Goal: Task Accomplishment & Management: Use online tool/utility

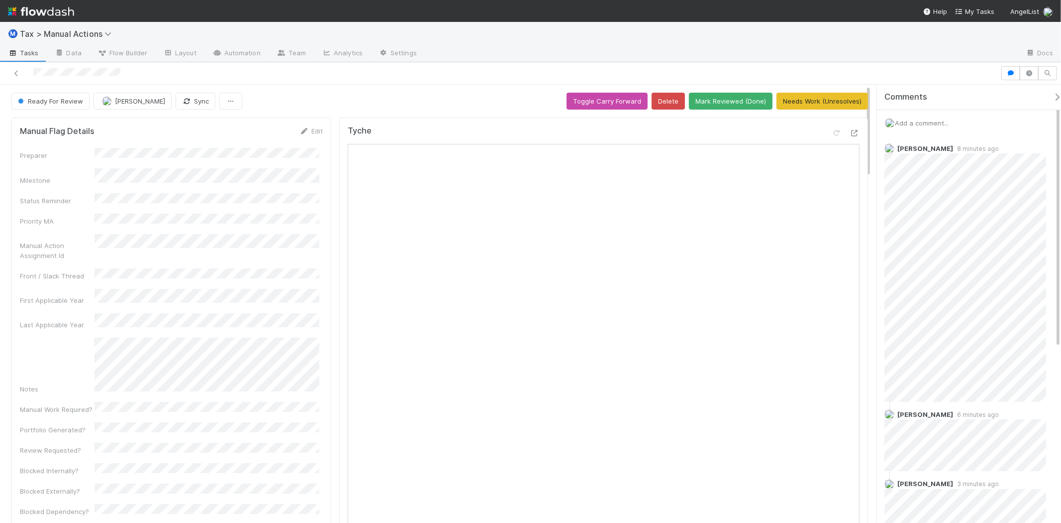
scroll to position [221, 0]
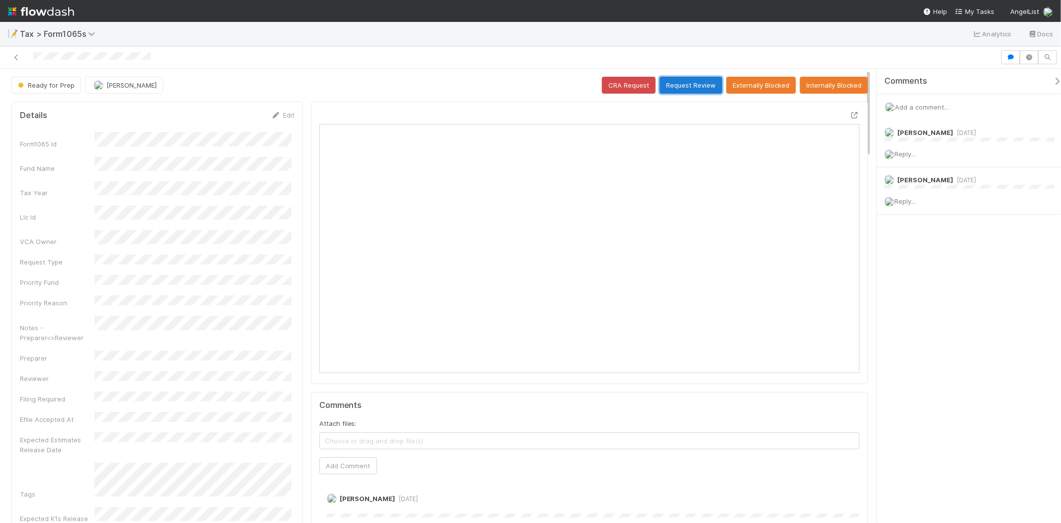
click at [685, 88] on button "Request Review" at bounding box center [691, 85] width 63 height 17
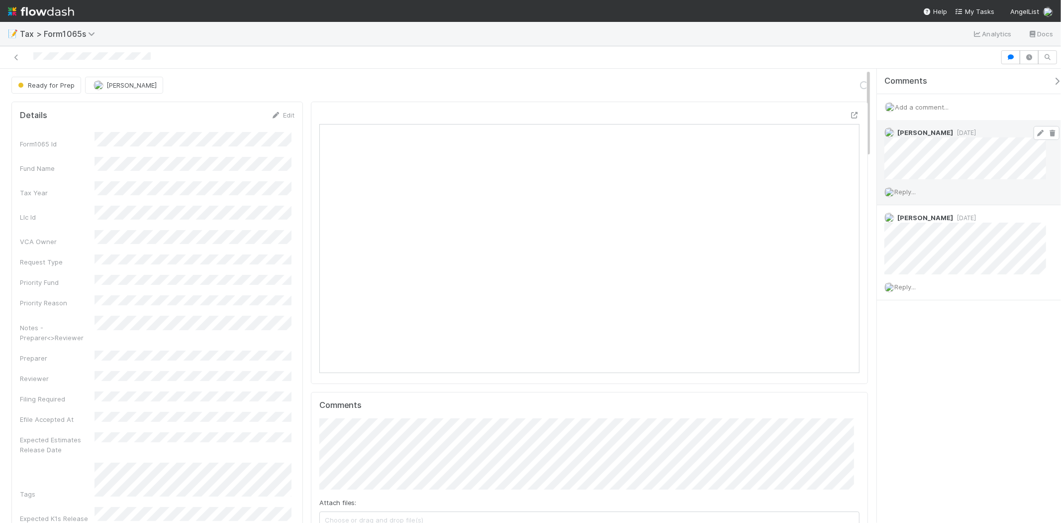
scroll to position [194, 526]
click at [933, 107] on span "Add a comment..." at bounding box center [922, 107] width 54 height 8
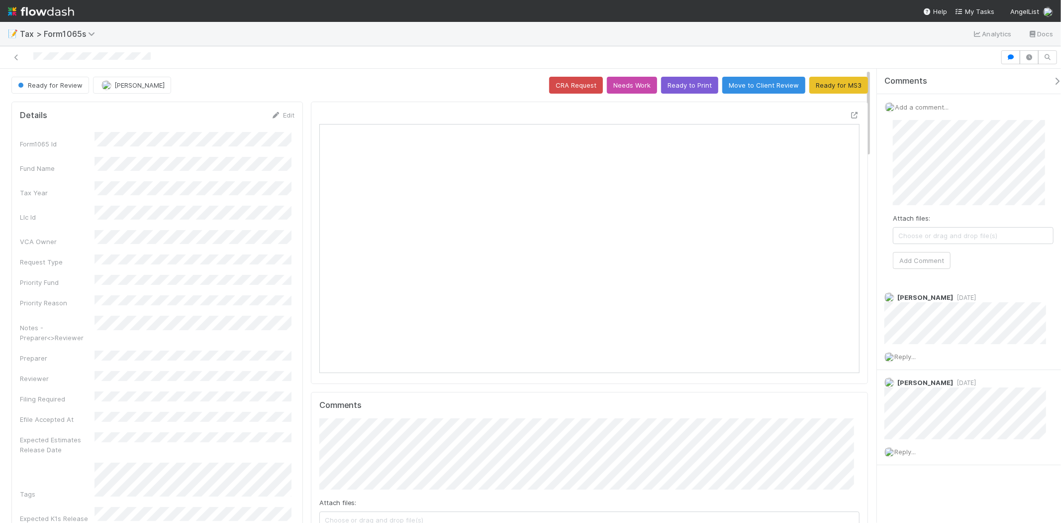
click at [919, 235] on span "Choose or drag and drop file(s)" at bounding box center [974, 235] width 160 height 16
click at [937, 265] on button "Add Comment" at bounding box center [922, 260] width 58 height 17
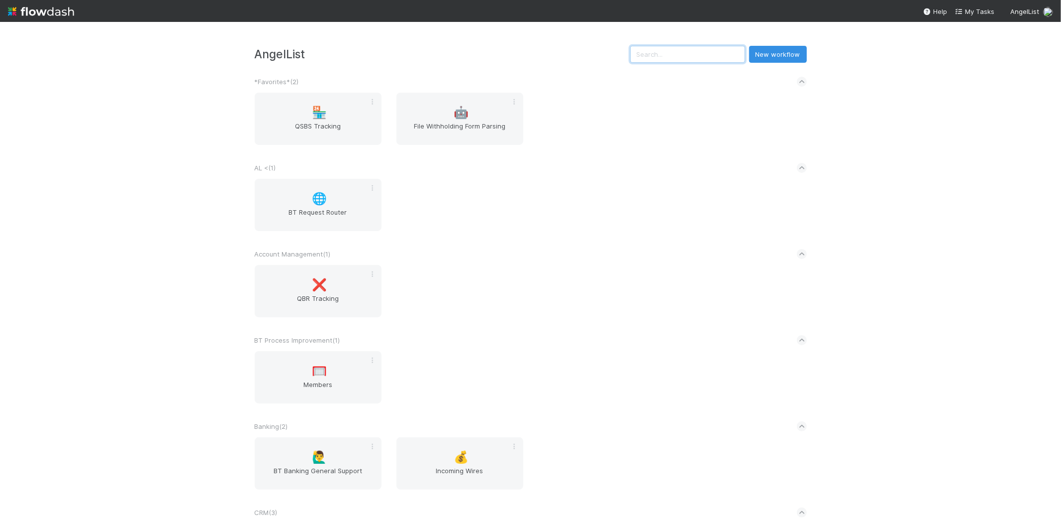
click at [682, 51] on input "text" at bounding box center [687, 54] width 115 height 17
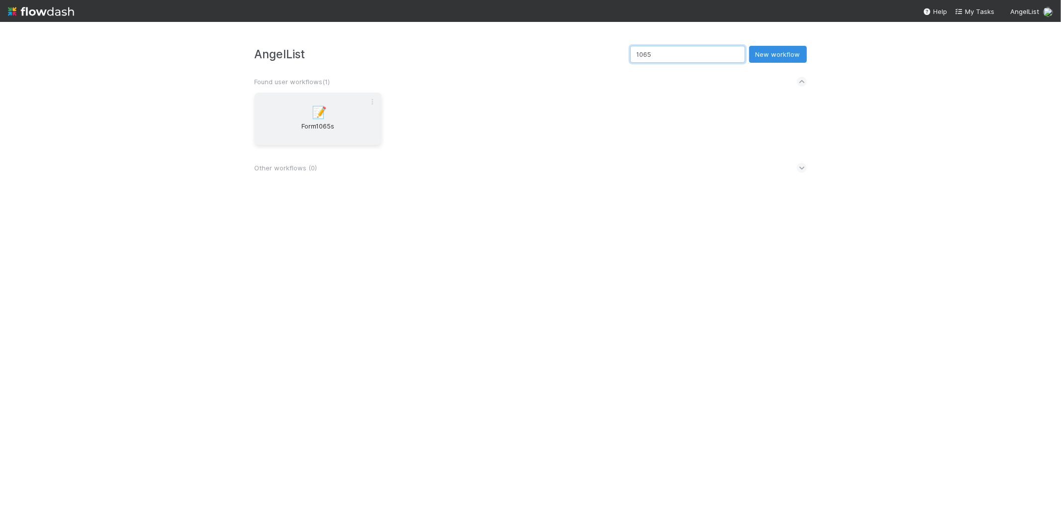
type input "1065"
click at [341, 102] on div "📝 Form1065s" at bounding box center [318, 119] width 127 height 52
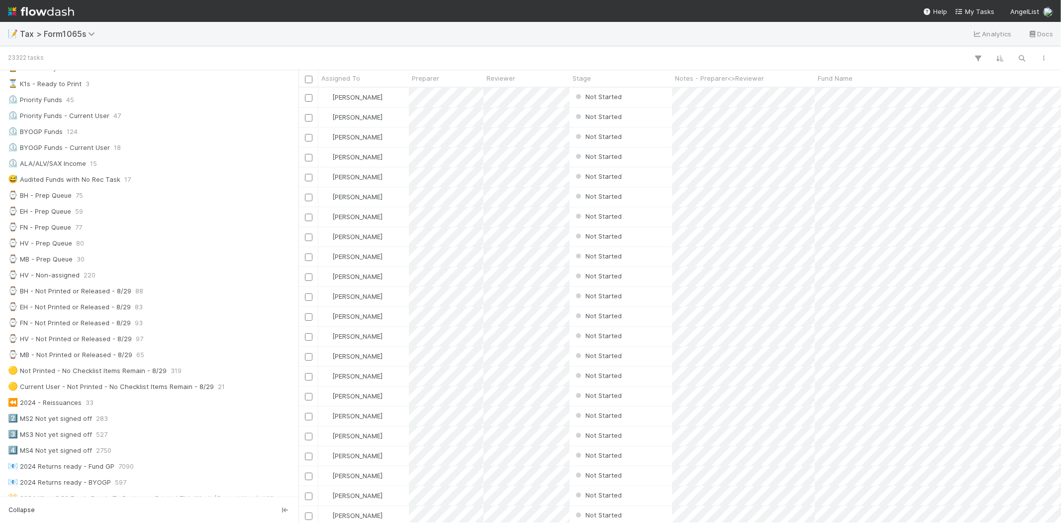
scroll to position [166, 0]
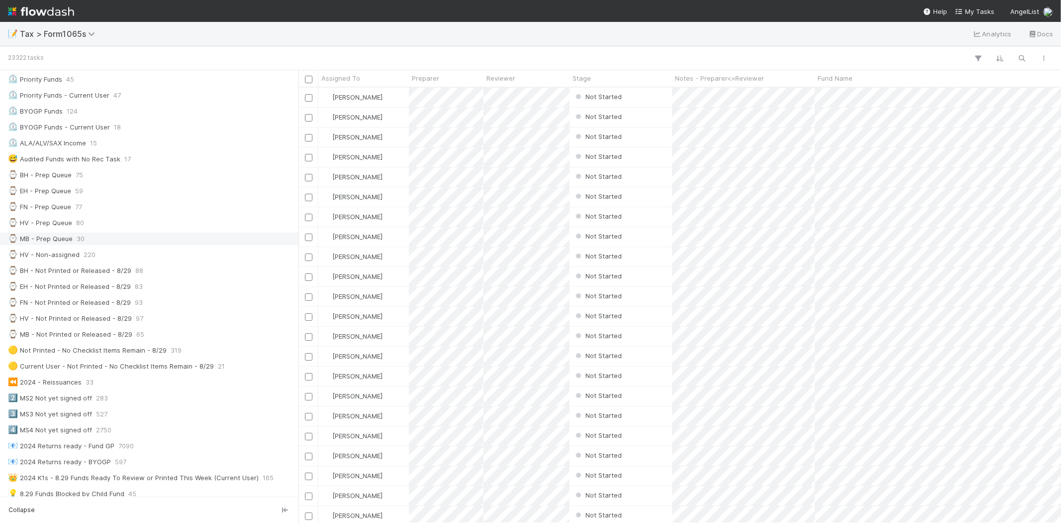
click at [119, 245] on div "⌚ MB - Prep Queue 30" at bounding box center [149, 238] width 299 height 13
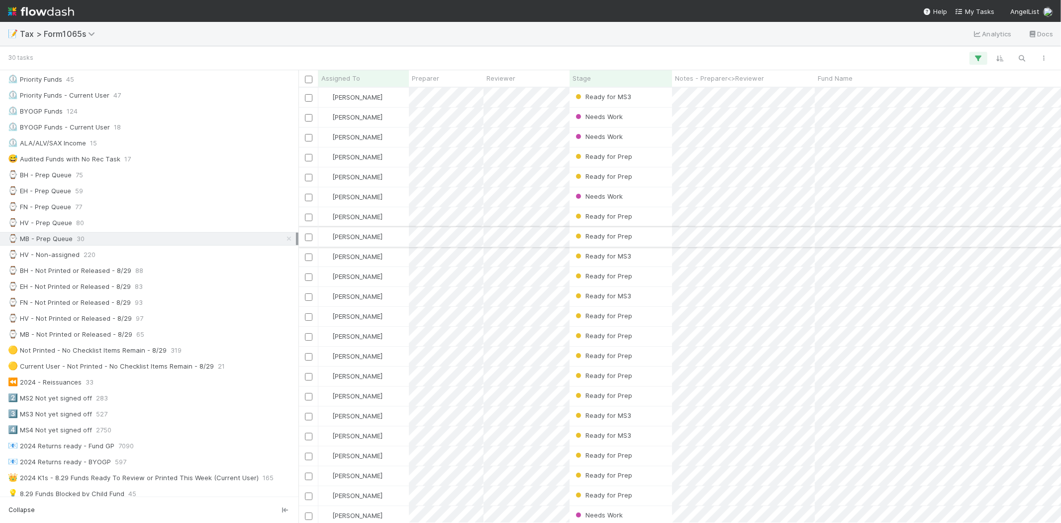
scroll to position [426, 754]
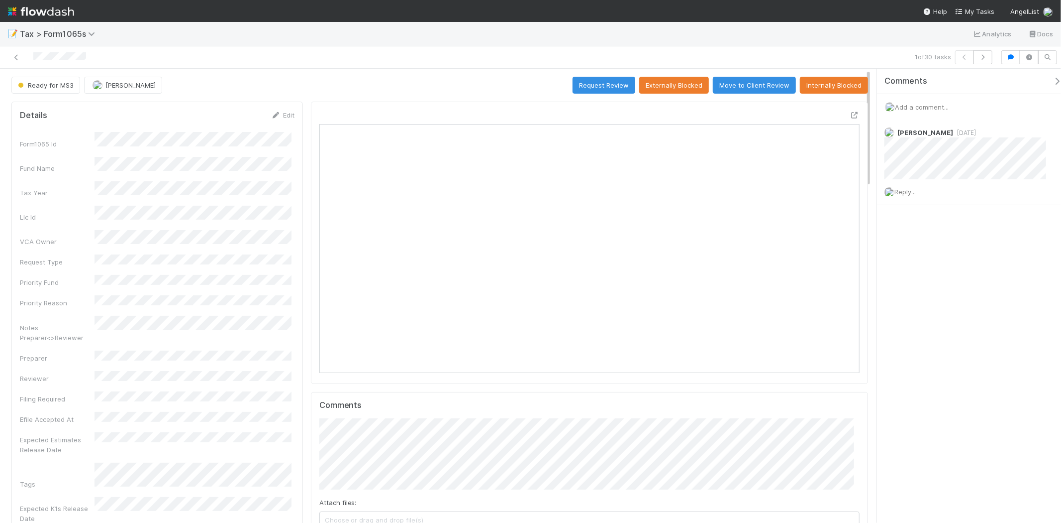
scroll to position [194, 526]
click at [11, 58] on icon at bounding box center [16, 57] width 10 height 6
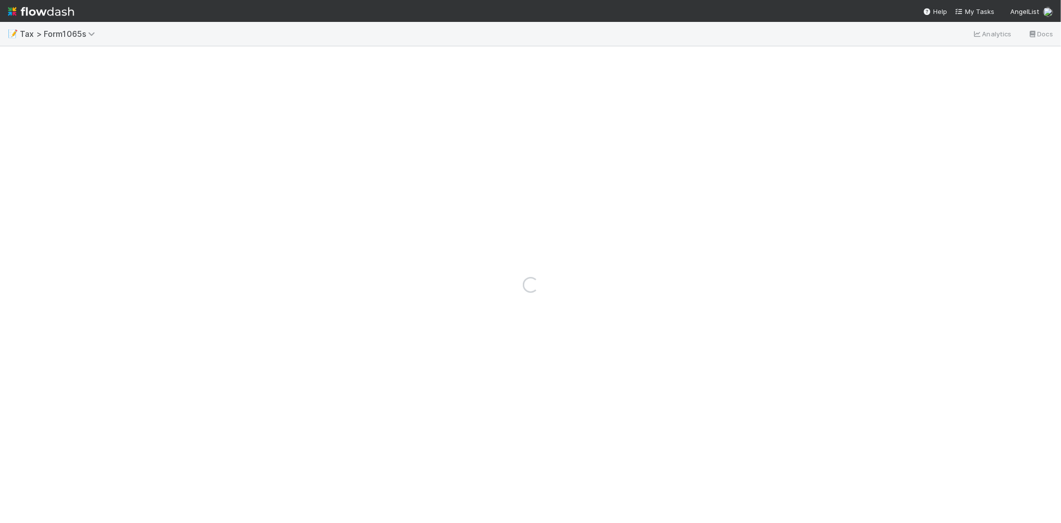
click at [13, 57] on div "Loading..." at bounding box center [530, 284] width 1061 height 476
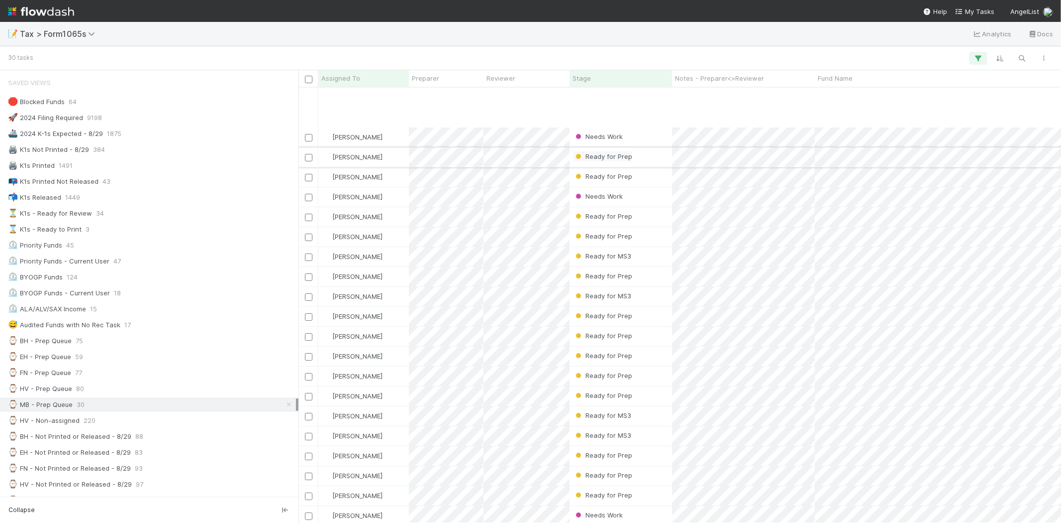
scroll to position [171, 0]
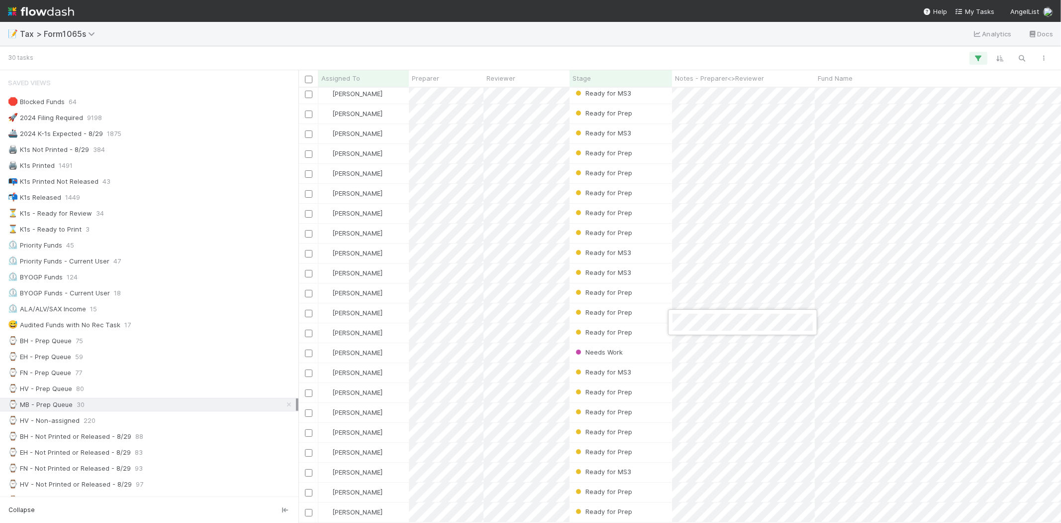
click at [645, 52] on div at bounding box center [530, 261] width 1061 height 523
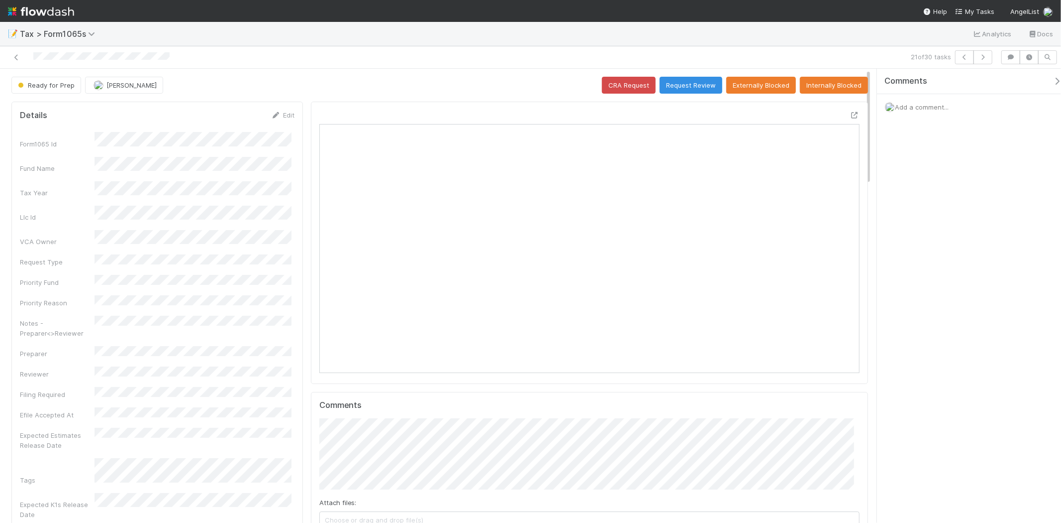
scroll to position [194, 526]
click at [18, 56] on icon at bounding box center [16, 57] width 10 height 6
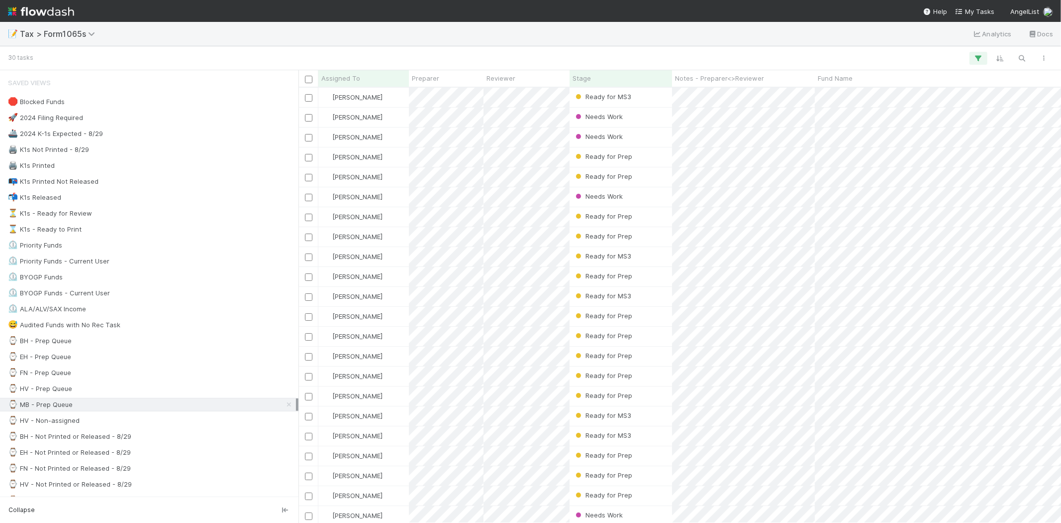
scroll to position [426, 754]
click at [627, 70] on div "Stage" at bounding box center [621, 78] width 103 height 16
click at [624, 73] on div "Stage" at bounding box center [621, 78] width 97 height 10
click at [624, 95] on div "Sort First → Last" at bounding box center [629, 97] width 113 height 15
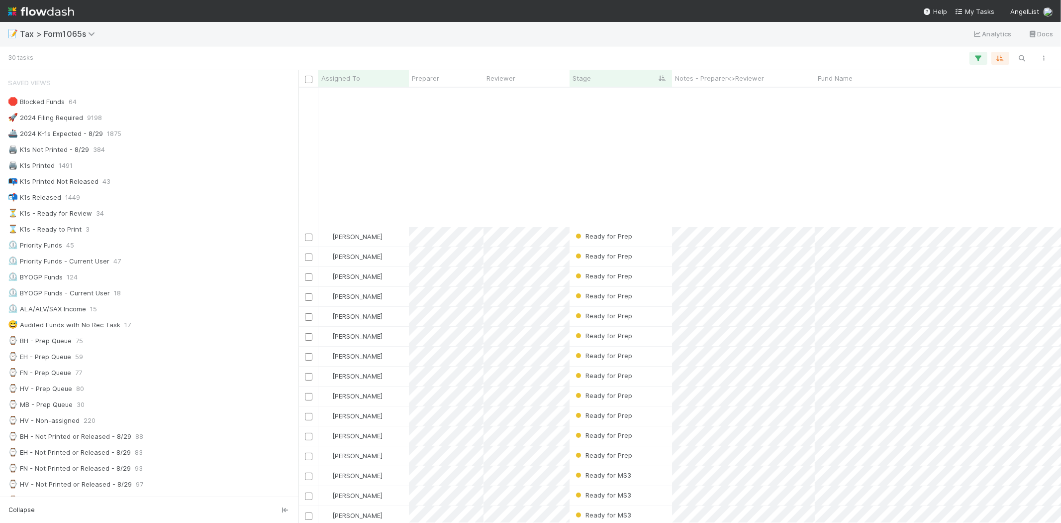
scroll to position [171, 0]
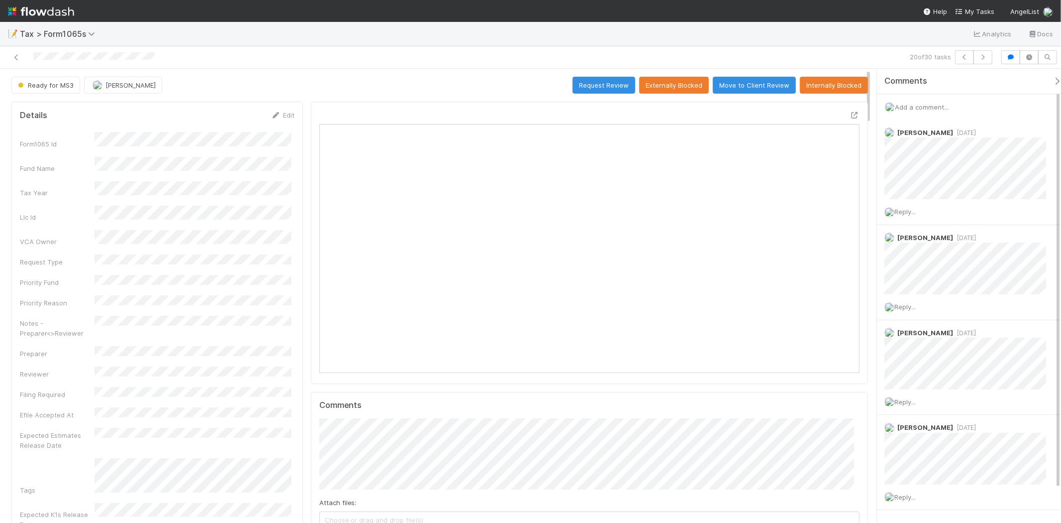
scroll to position [194, 526]
click at [982, 56] on icon "button" at bounding box center [983, 57] width 10 height 6
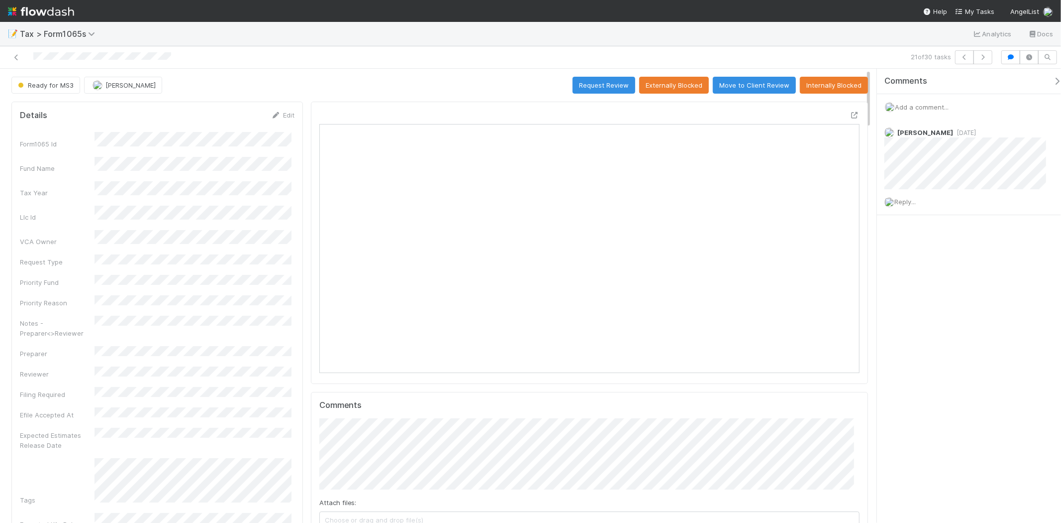
scroll to position [194, 526]
click at [16, 56] on icon at bounding box center [16, 57] width 10 height 6
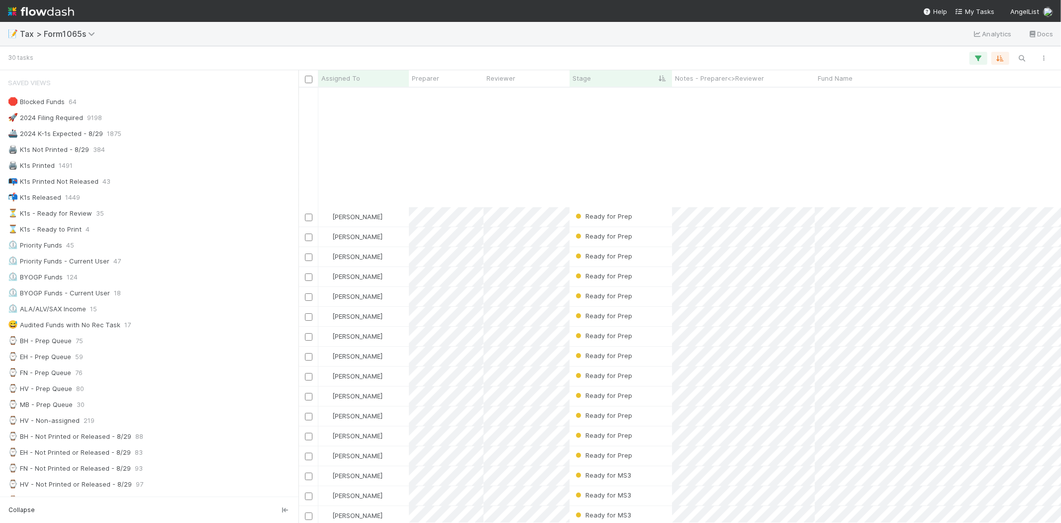
scroll to position [171, 0]
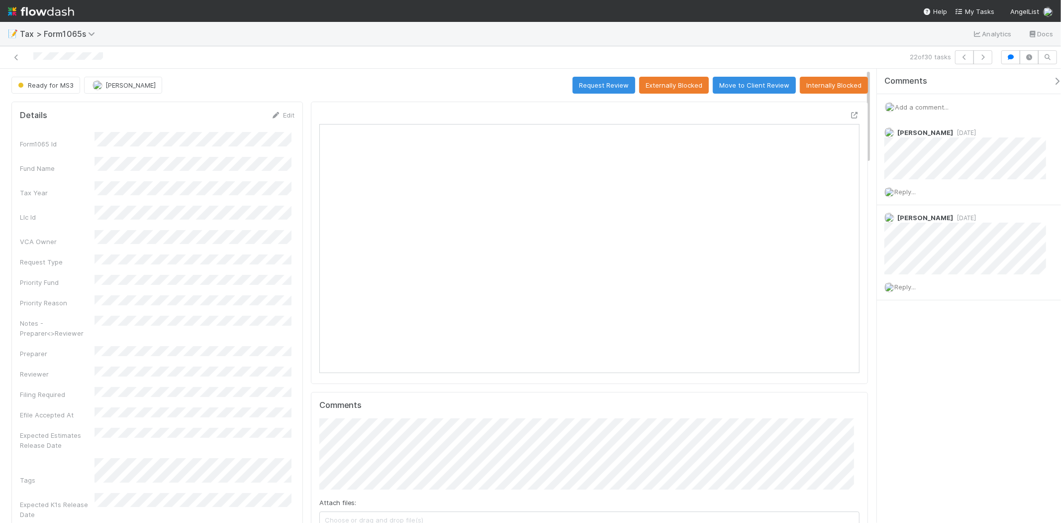
scroll to position [194, 526]
click at [18, 57] on icon at bounding box center [16, 57] width 10 height 6
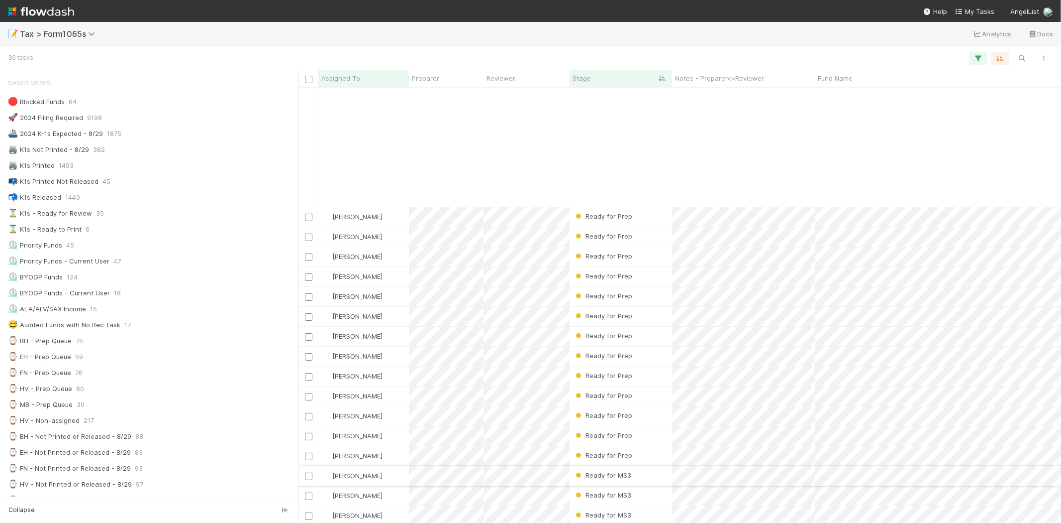
scroll to position [171, 0]
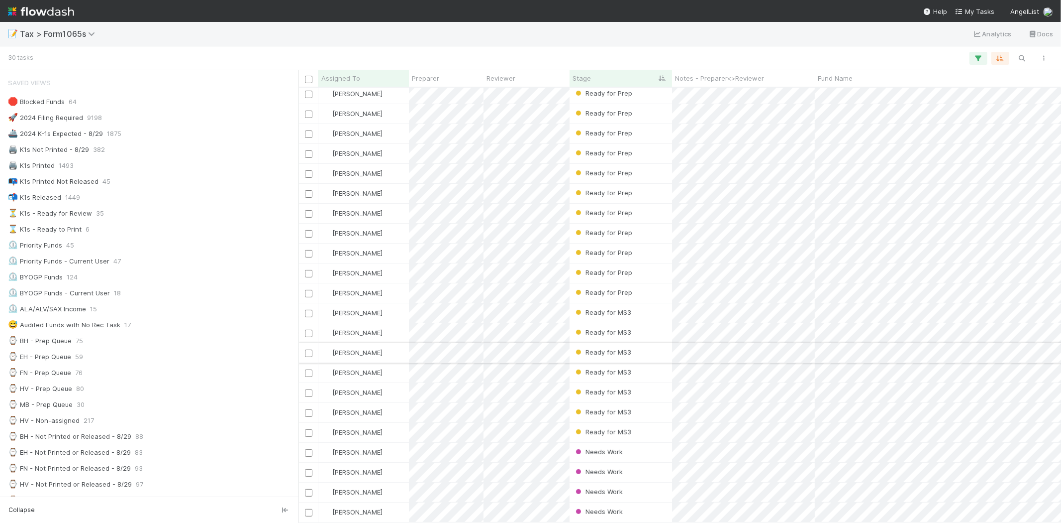
click at [645, 345] on div "Ready for MS3" at bounding box center [621, 352] width 103 height 19
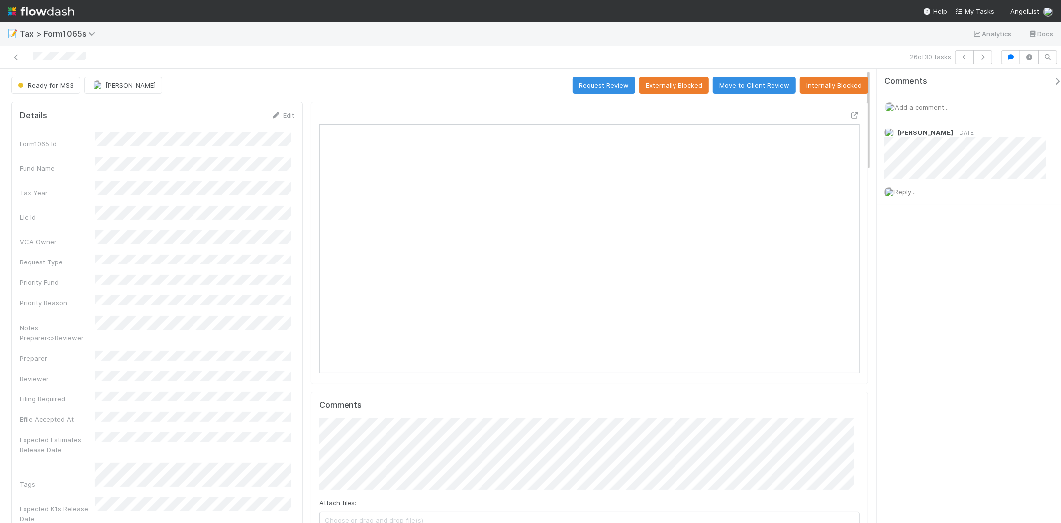
scroll to position [194, 263]
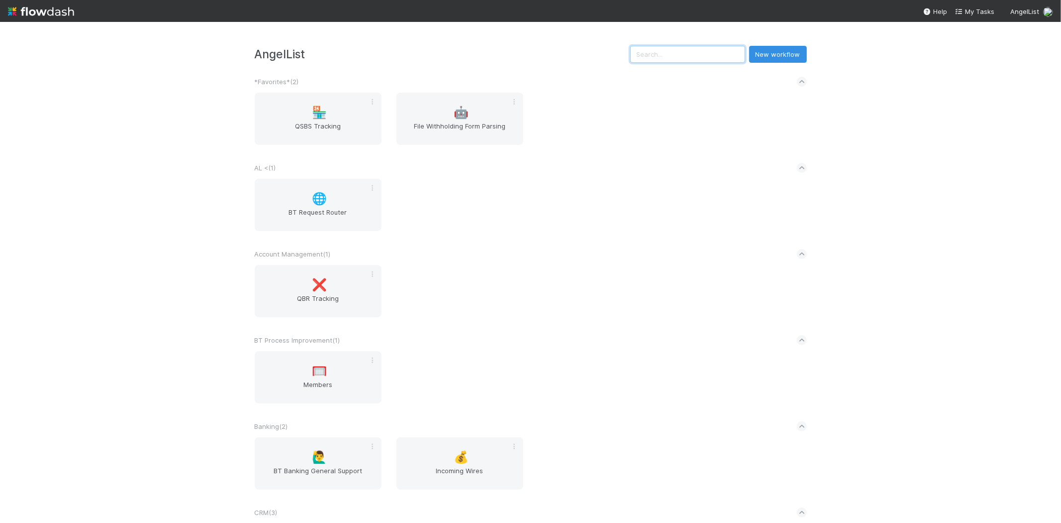
click at [674, 50] on input "text" at bounding box center [687, 54] width 115 height 17
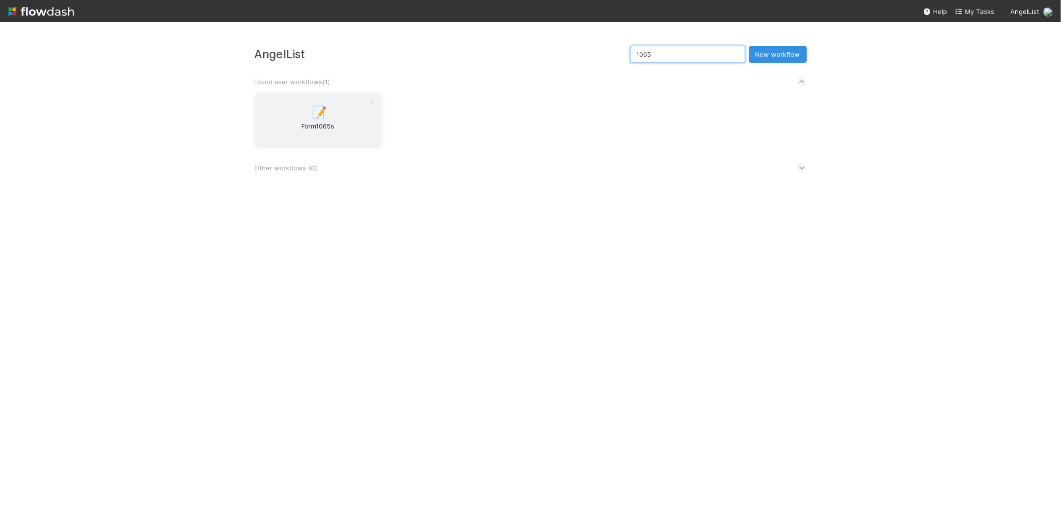
type input "1065"
click at [255, 110] on div "📝 Form1065s" at bounding box center [318, 119] width 127 height 52
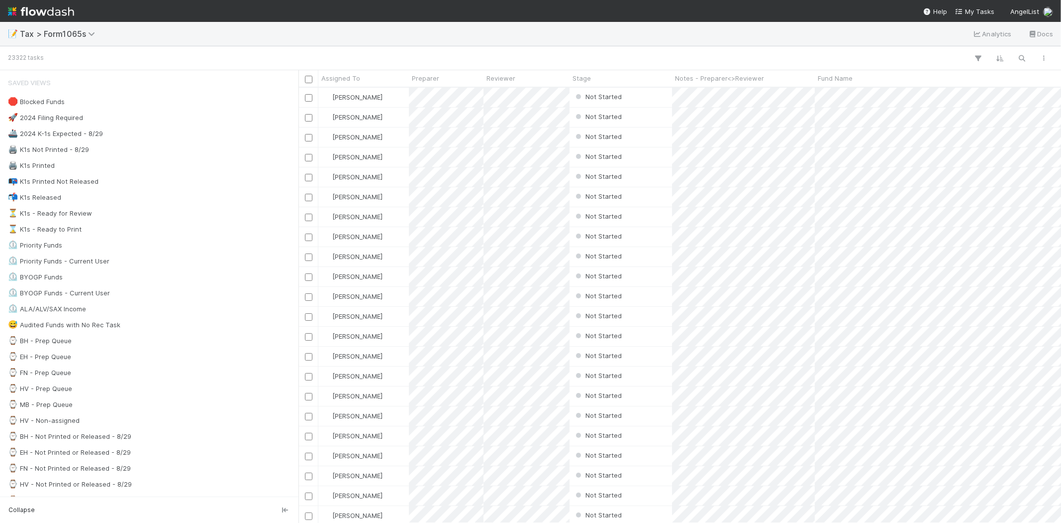
scroll to position [426, 754]
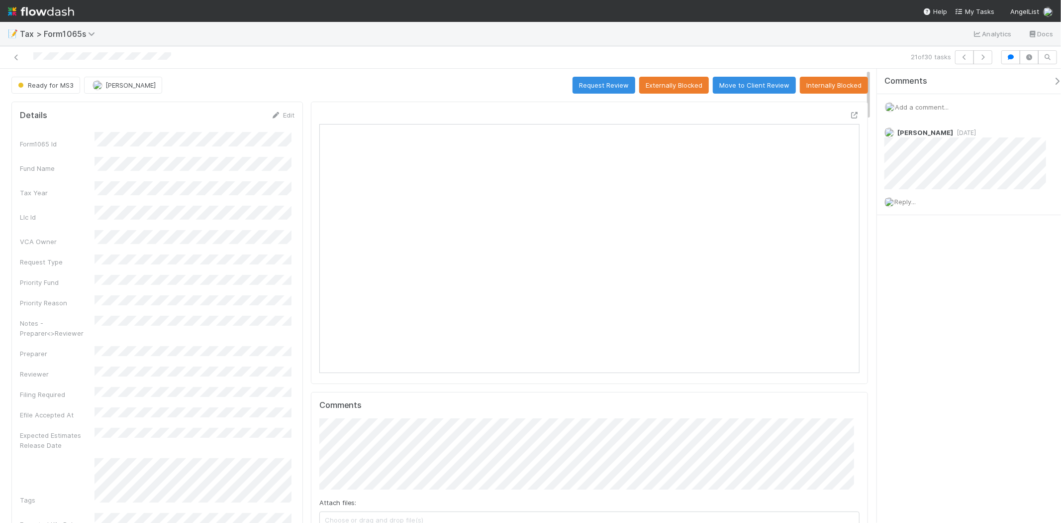
scroll to position [194, 526]
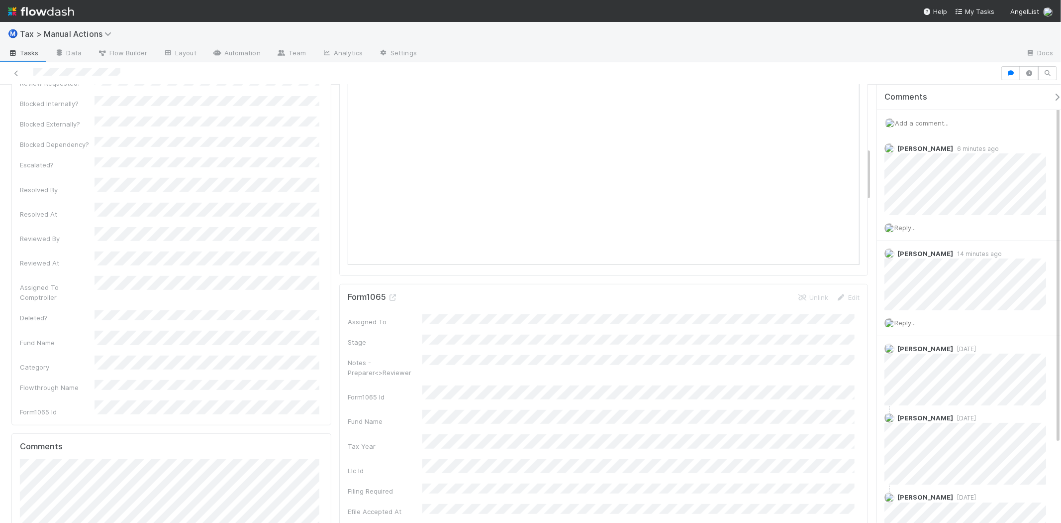
scroll to position [553, 0]
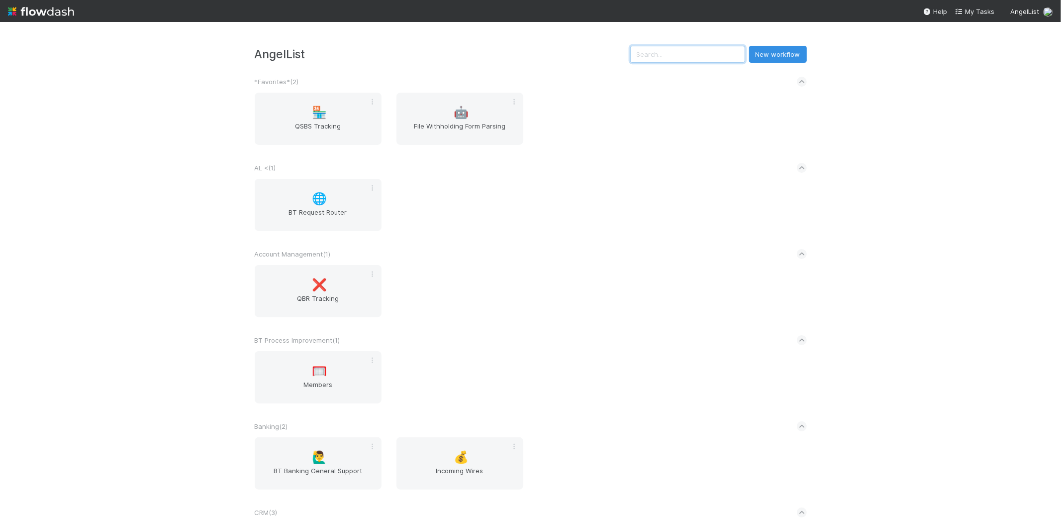
click at [714, 56] on input "text" at bounding box center [687, 54] width 115 height 17
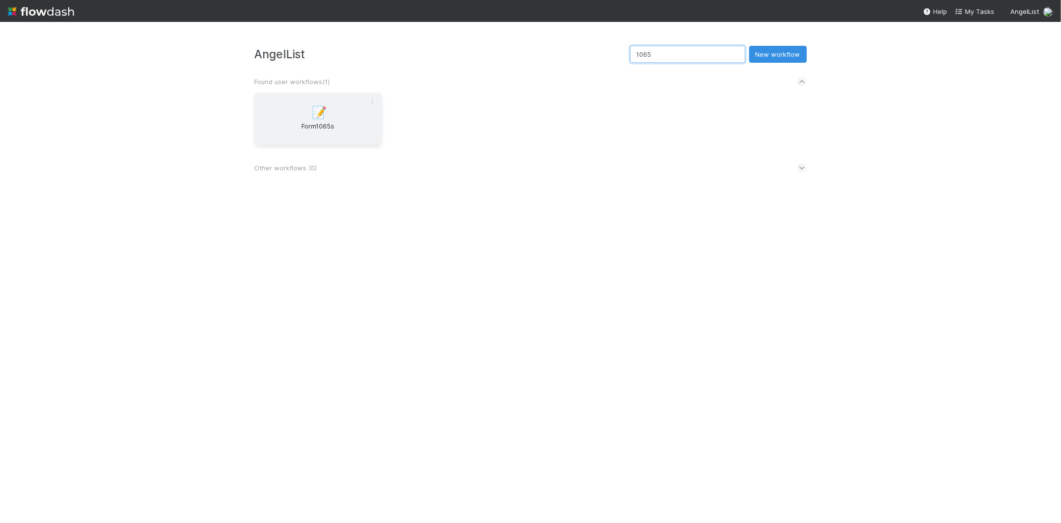
type input "1065"
click at [314, 113] on span "📝" at bounding box center [319, 112] width 15 height 13
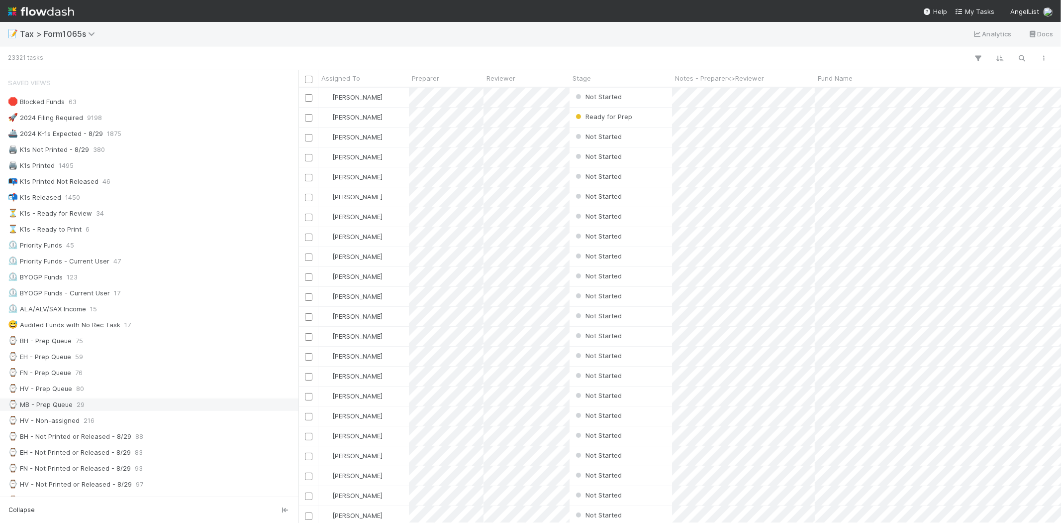
scroll to position [55, 0]
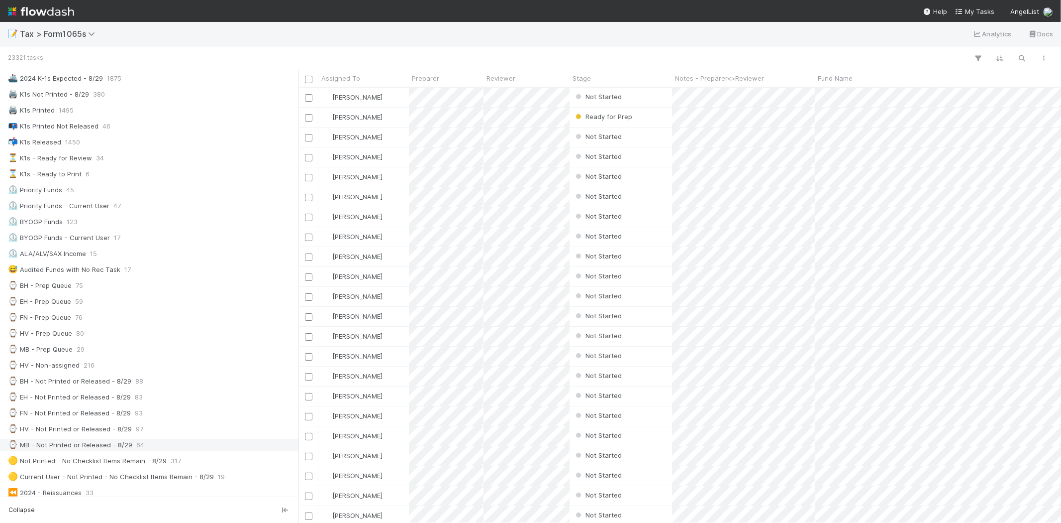
click at [136, 448] on span "64" at bounding box center [140, 444] width 8 height 12
click at [667, 135] on div "Ready to Print" at bounding box center [621, 136] width 103 height 19
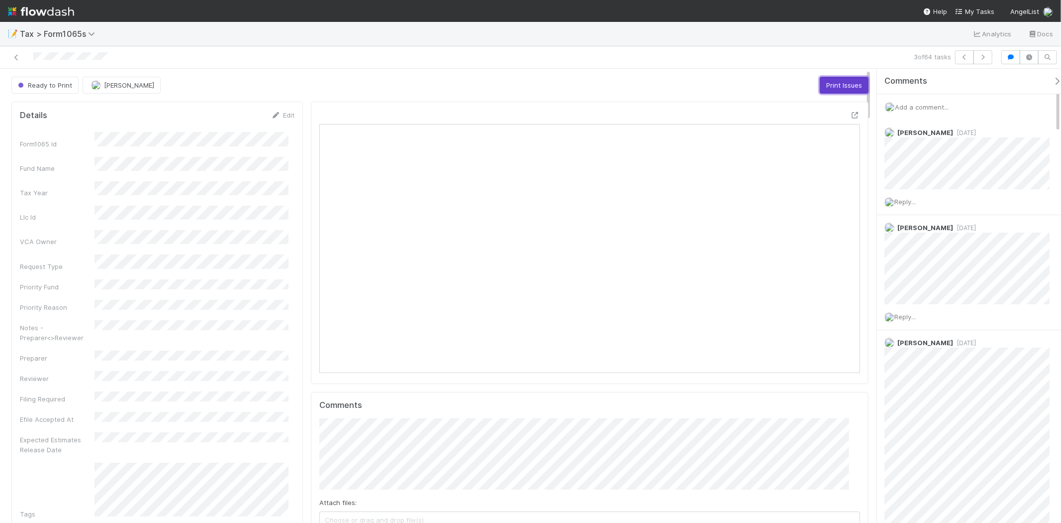
click at [820, 90] on button "Print Issues" at bounding box center [844, 85] width 49 height 17
click at [15, 56] on icon at bounding box center [16, 57] width 10 height 6
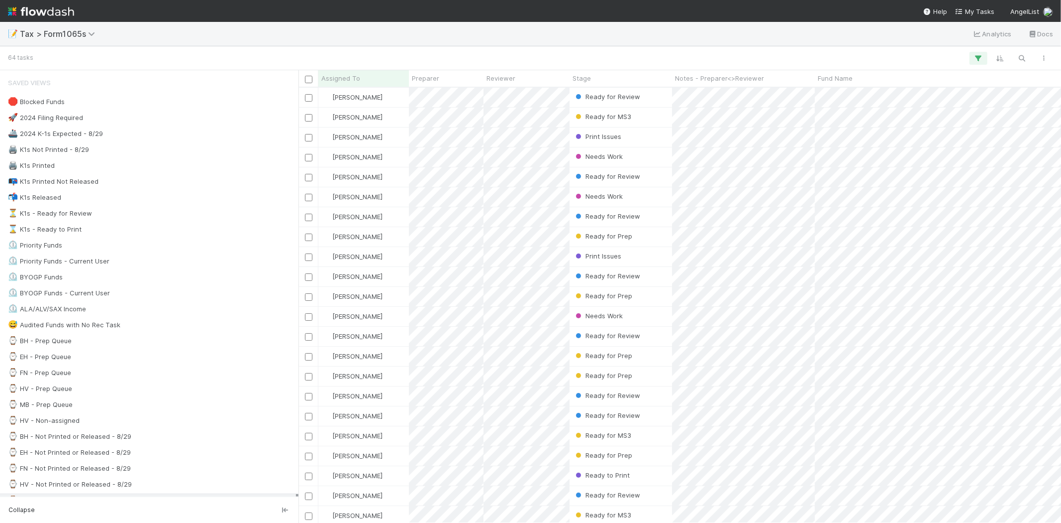
scroll to position [426, 754]
click at [655, 255] on div "Print Issues" at bounding box center [621, 256] width 103 height 19
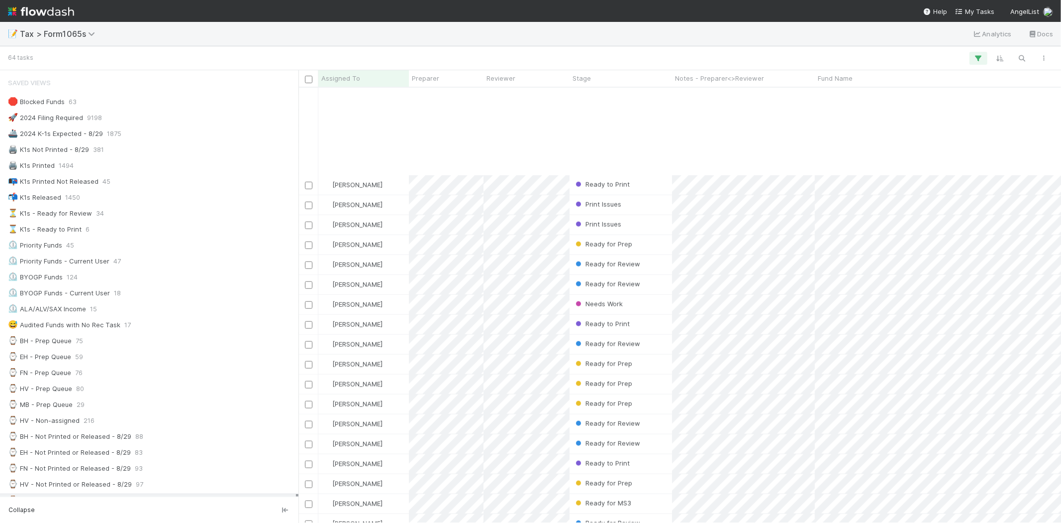
scroll to position [847, 0]
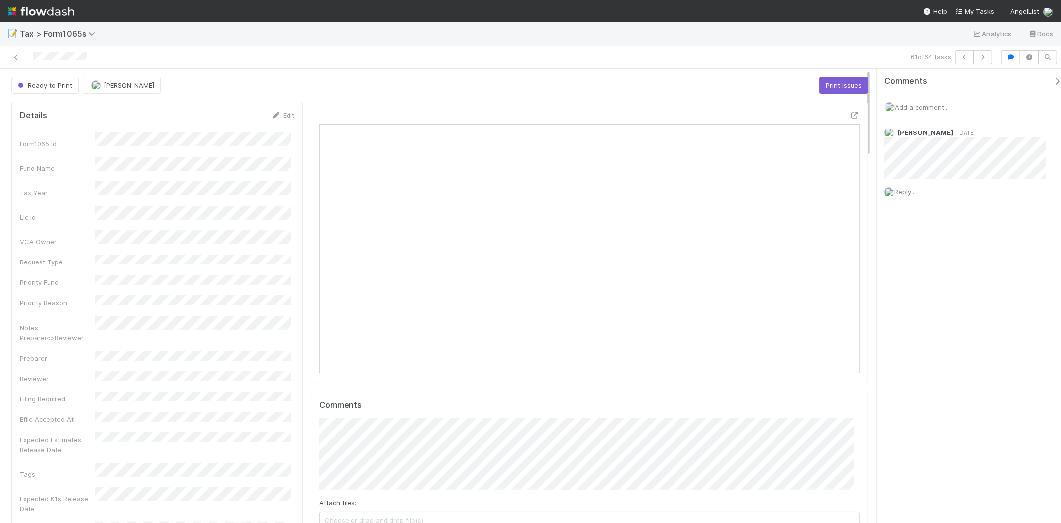
scroll to position [194, 263]
click at [857, 244] on div at bounding box center [589, 243] width 557 height 282
click at [828, 81] on button "Print Issues" at bounding box center [844, 85] width 49 height 17
click at [16, 55] on icon at bounding box center [16, 57] width 10 height 6
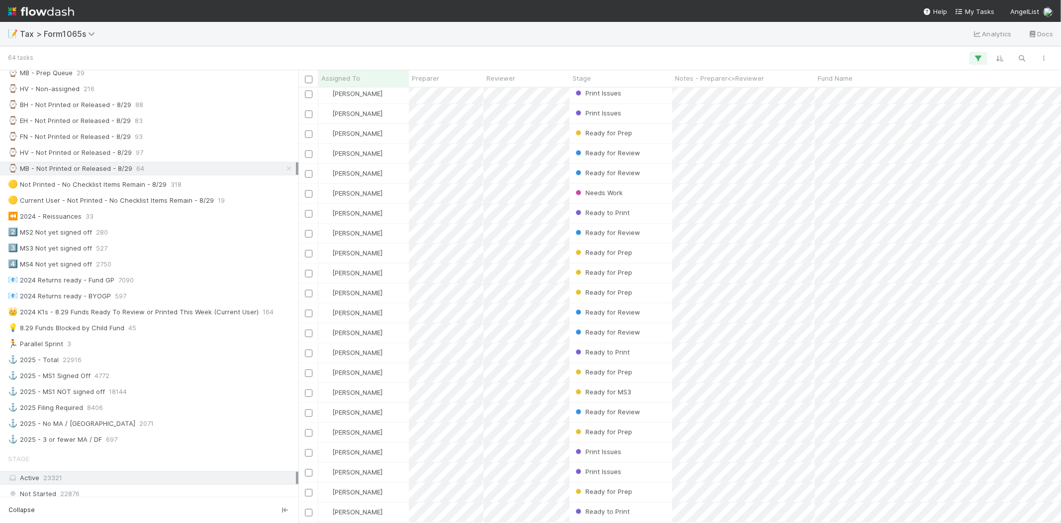
scroll to position [608, 0]
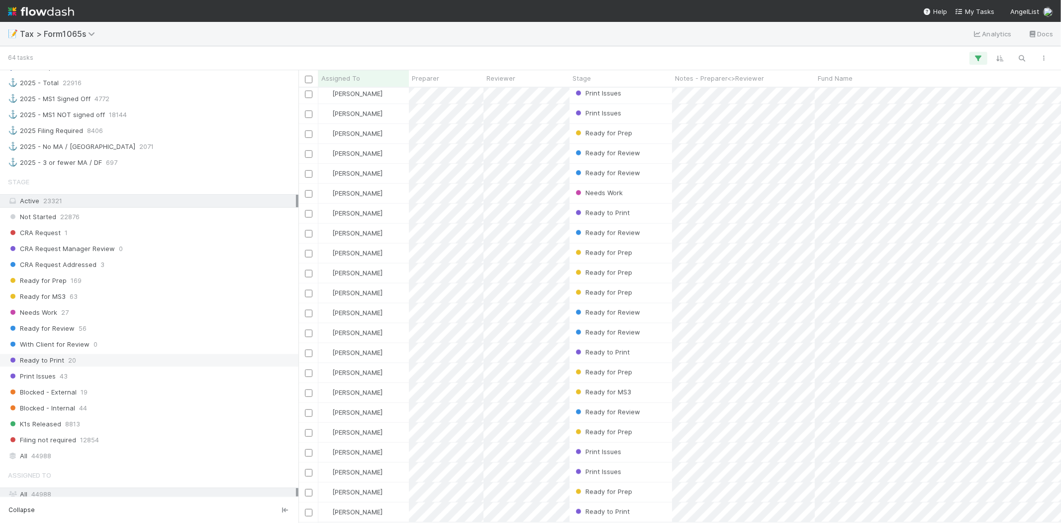
click at [83, 364] on div "Ready to Print 20" at bounding box center [152, 360] width 288 height 12
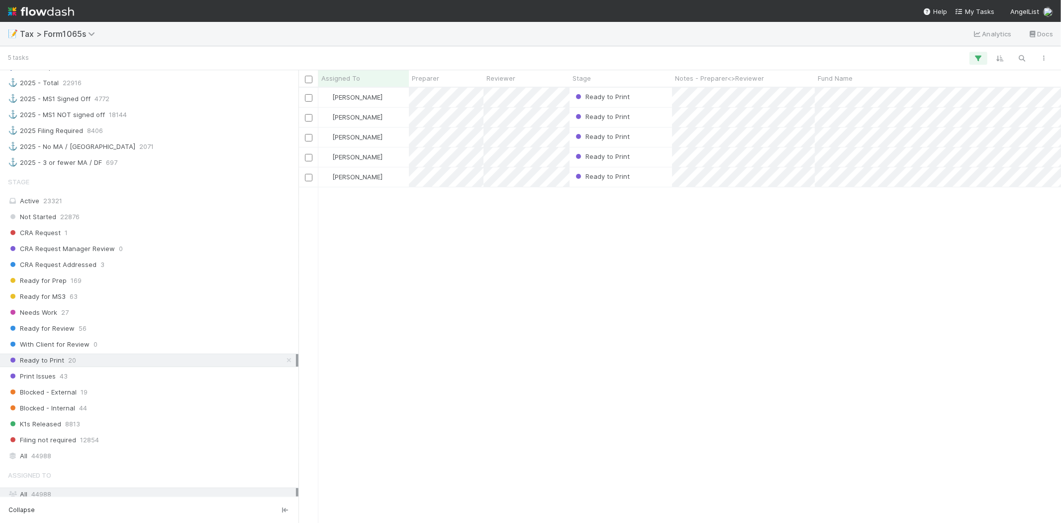
scroll to position [426, 754]
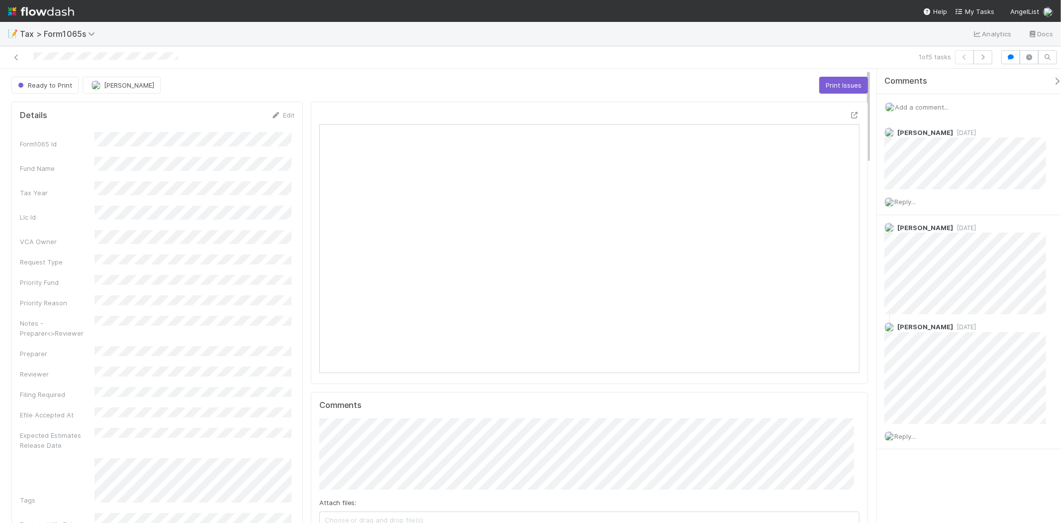
scroll to position [194, 526]
click at [923, 103] on span "Add a comment..." at bounding box center [922, 107] width 54 height 8
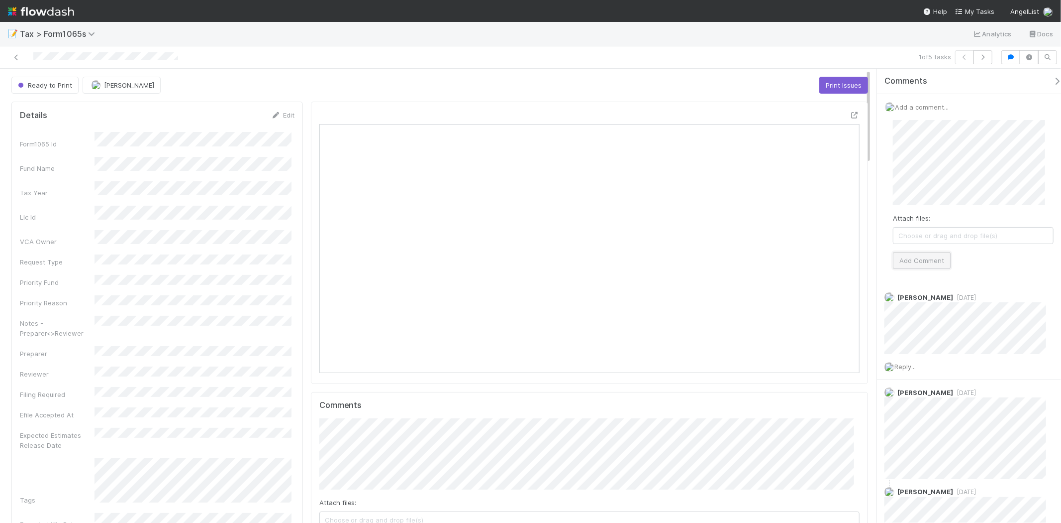
click at [931, 257] on button "Add Comment" at bounding box center [922, 260] width 58 height 17
click at [831, 81] on button "Print Issues" at bounding box center [844, 85] width 49 height 17
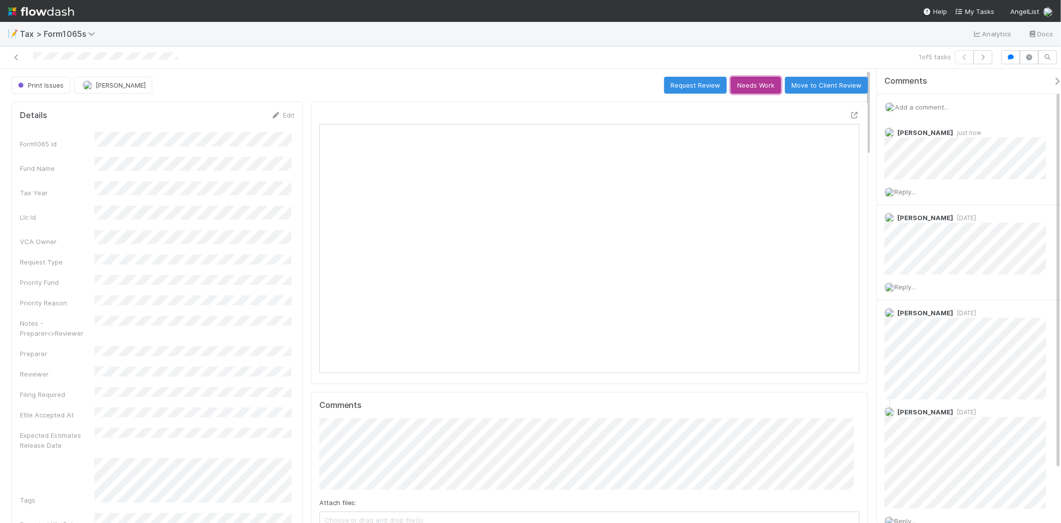
click at [732, 82] on button "Needs Work" at bounding box center [756, 85] width 50 height 17
click at [836, 84] on button "Request Review" at bounding box center [837, 85] width 63 height 17
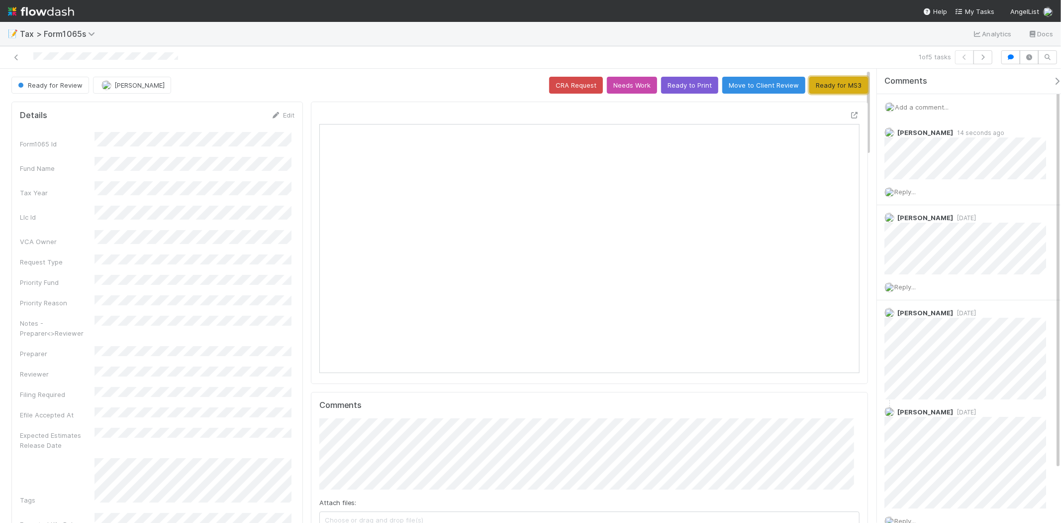
click at [836, 86] on button "Ready for MS3" at bounding box center [839, 85] width 59 height 17
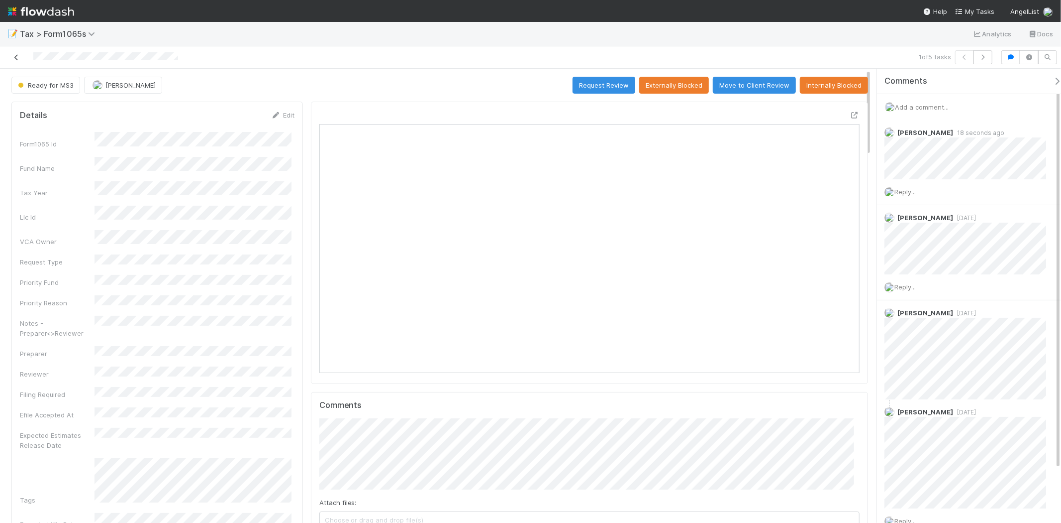
click at [17, 57] on icon at bounding box center [16, 57] width 10 height 6
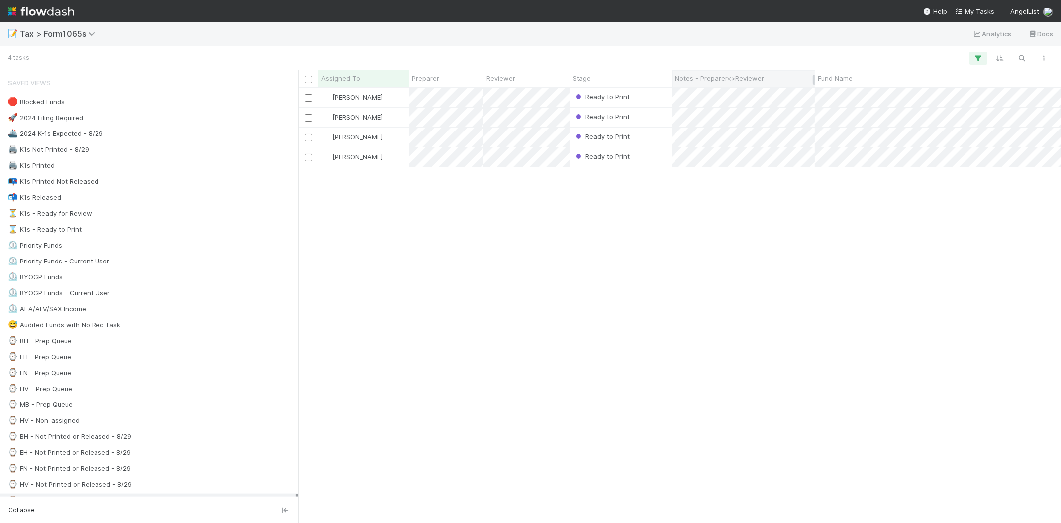
scroll to position [426, 754]
click at [650, 94] on div "Ready to Print" at bounding box center [621, 97] width 103 height 19
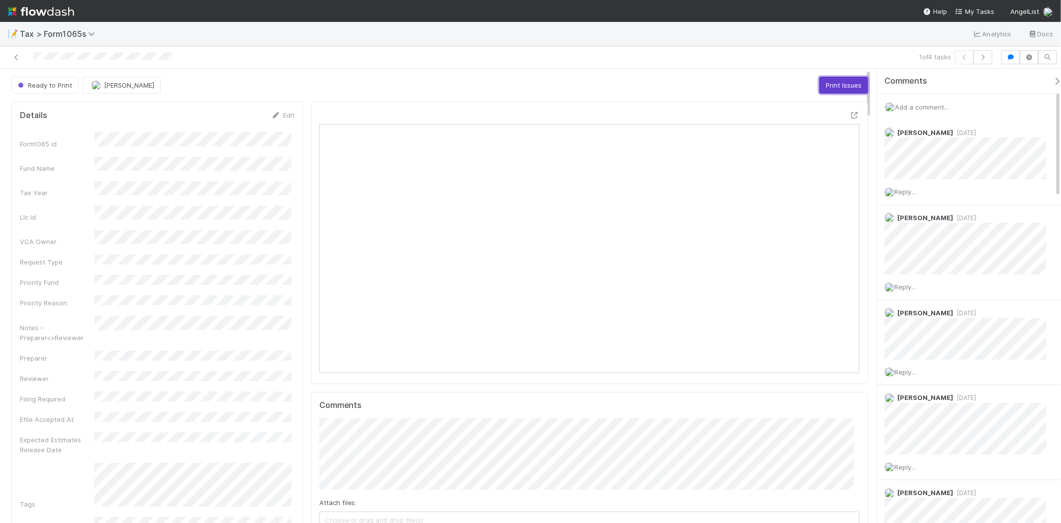
click at [820, 88] on button "Print Issues" at bounding box center [844, 85] width 49 height 17
click at [986, 57] on icon "button" at bounding box center [983, 57] width 10 height 6
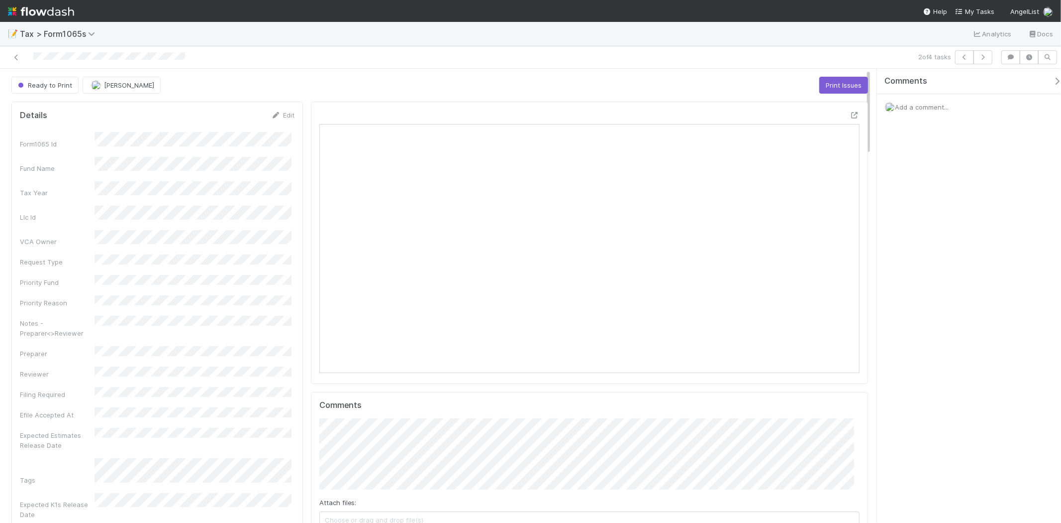
scroll to position [194, 526]
click at [828, 77] on button "Print Issues" at bounding box center [844, 85] width 49 height 17
click at [981, 52] on button "button" at bounding box center [983, 57] width 19 height 14
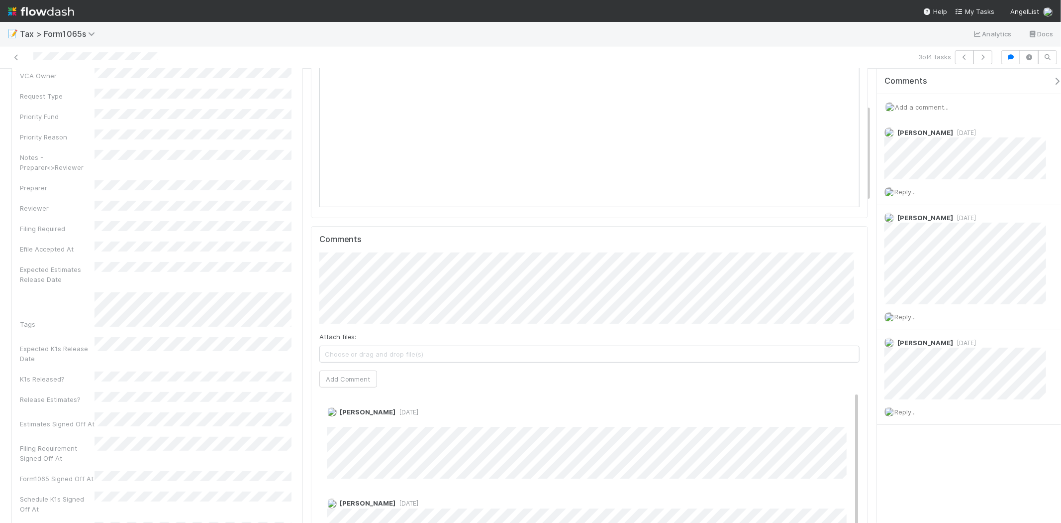
scroll to position [194, 526]
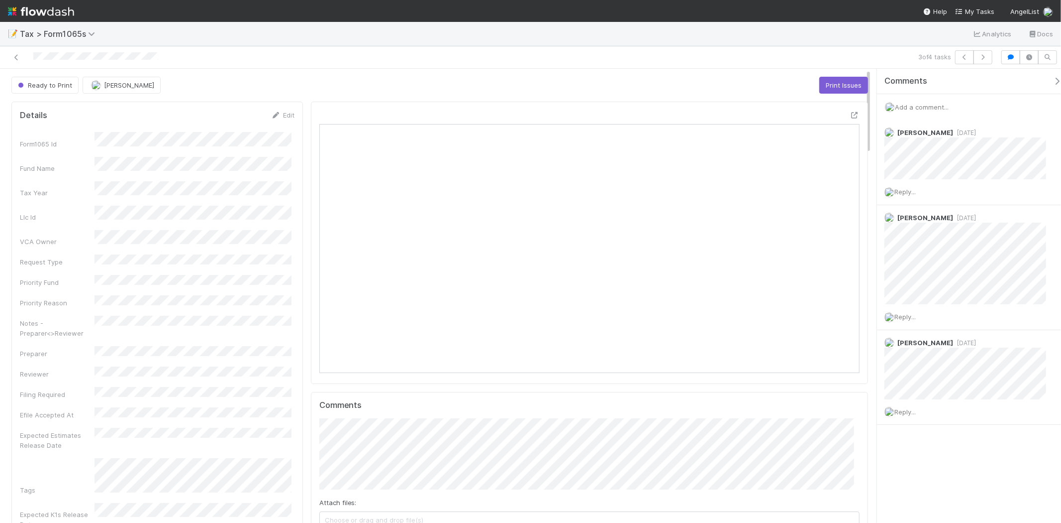
click at [928, 103] on span "Add a comment..." at bounding box center [922, 107] width 54 height 8
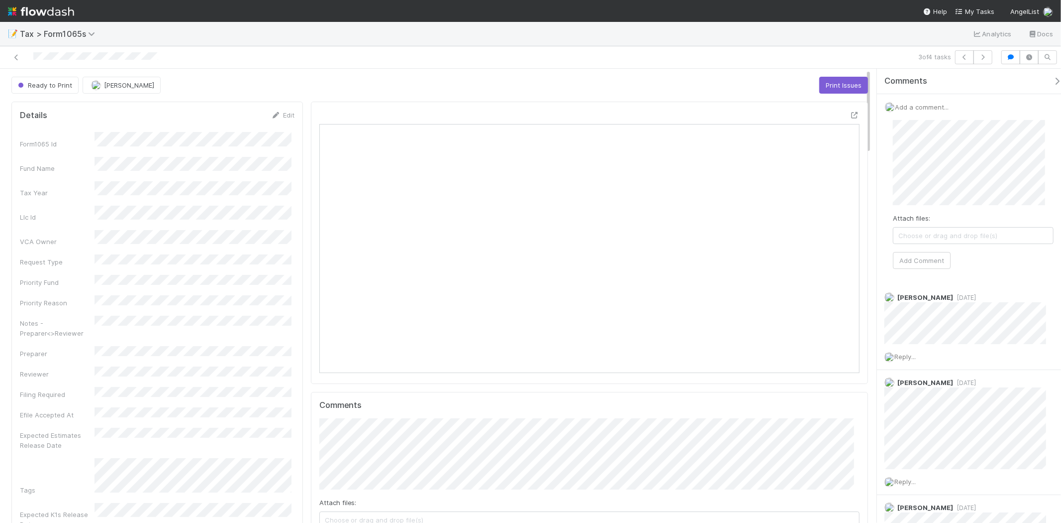
click at [948, 251] on div "Attach files: Choose or drag and drop file(s) Add Comment" at bounding box center [973, 194] width 161 height 149
click at [946, 257] on button "Add Comment" at bounding box center [922, 260] width 58 height 17
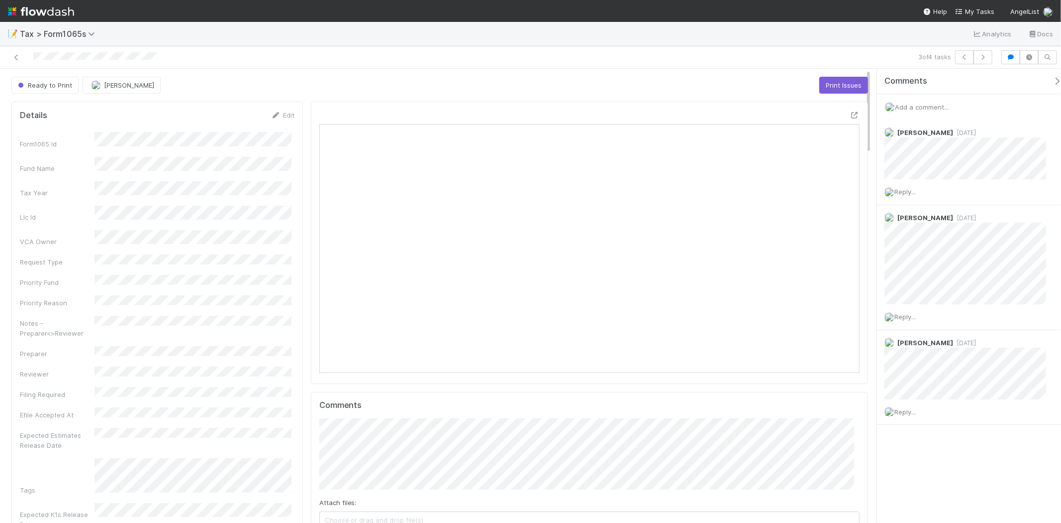
click at [61, 81] on div "Ready to Print" at bounding box center [46, 85] width 71 height 17
click at [832, 90] on button "Print Issues" at bounding box center [844, 85] width 49 height 17
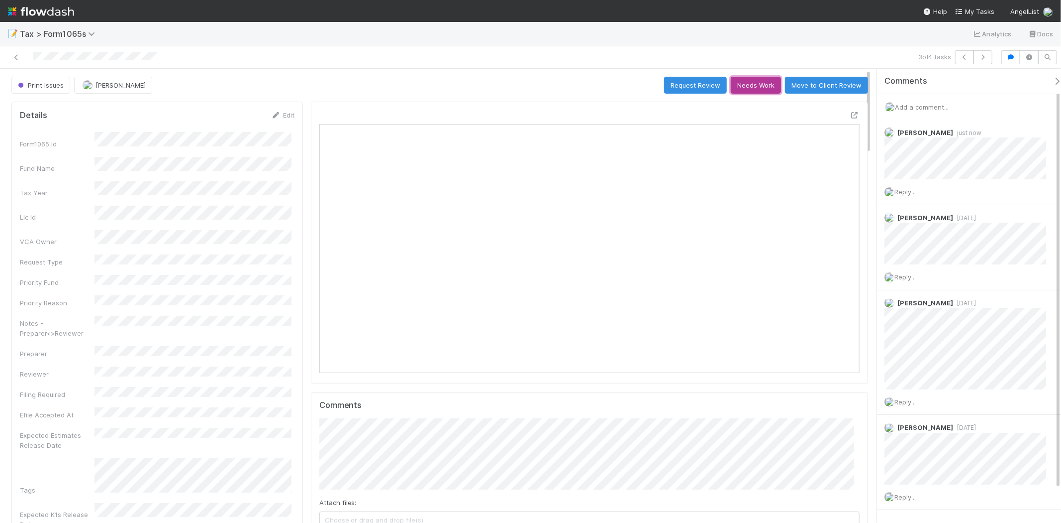
click at [738, 88] on button "Needs Work" at bounding box center [756, 85] width 50 height 17
click at [811, 88] on button "Request Review" at bounding box center [837, 85] width 63 height 17
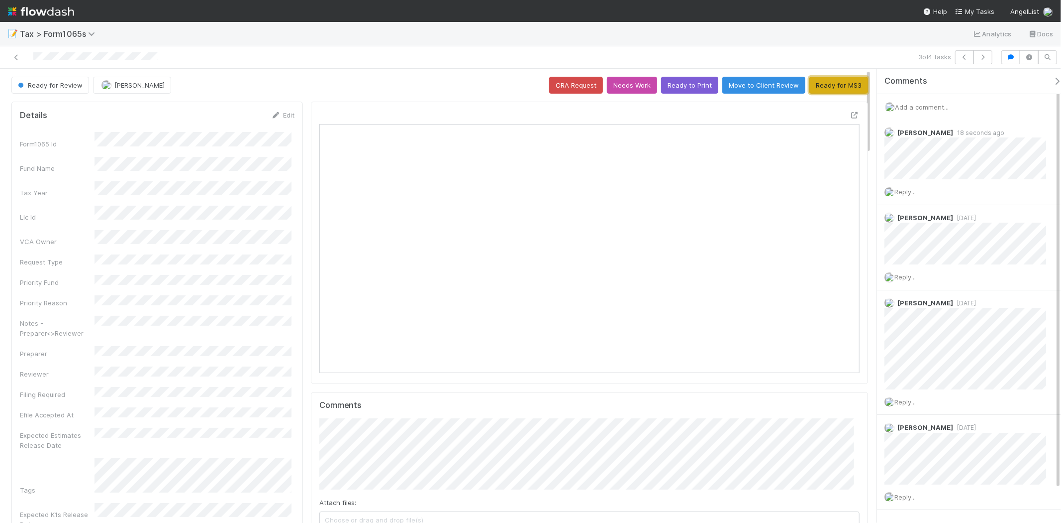
click at [838, 93] on button "Ready for MS3" at bounding box center [839, 85] width 59 height 17
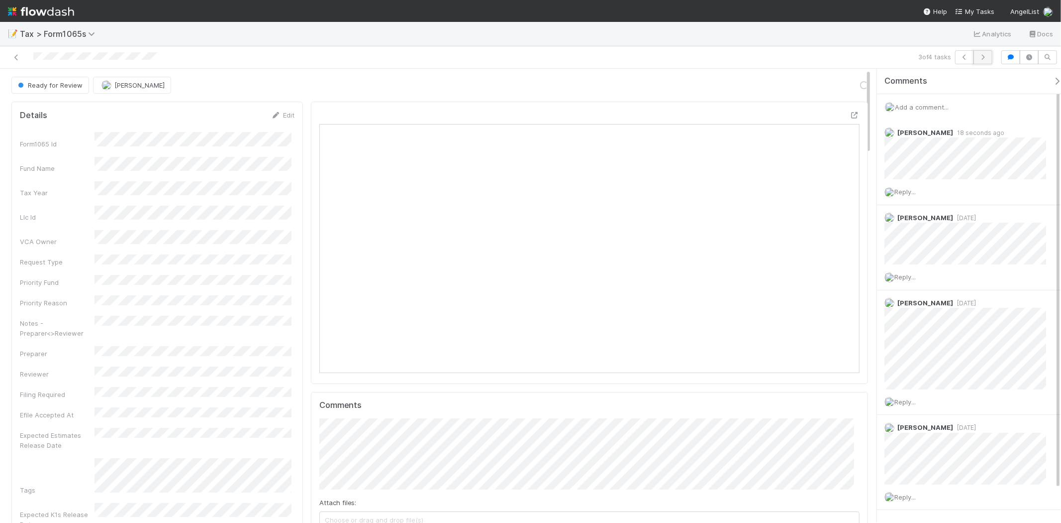
click at [984, 57] on icon "button" at bounding box center [983, 57] width 10 height 6
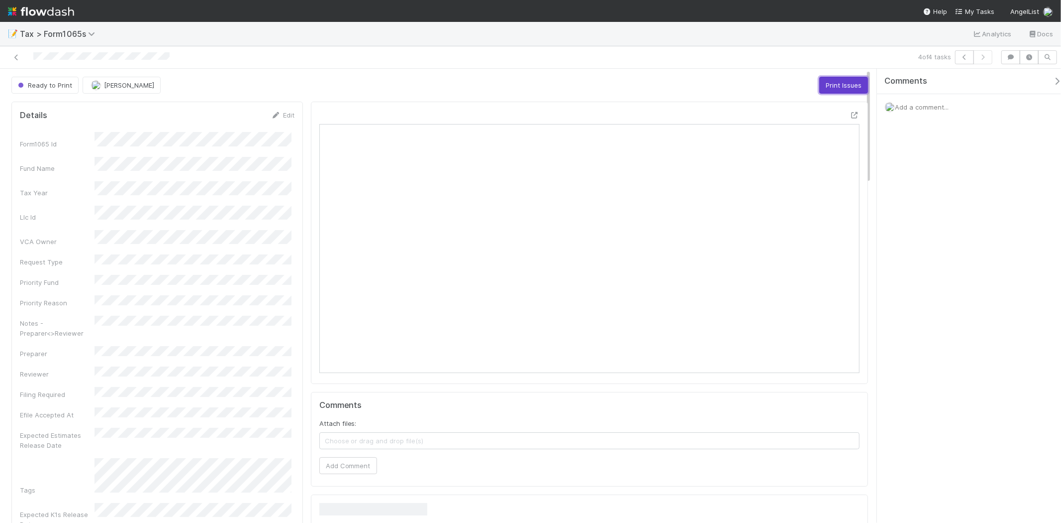
click at [820, 85] on button "Print Issues" at bounding box center [844, 85] width 49 height 17
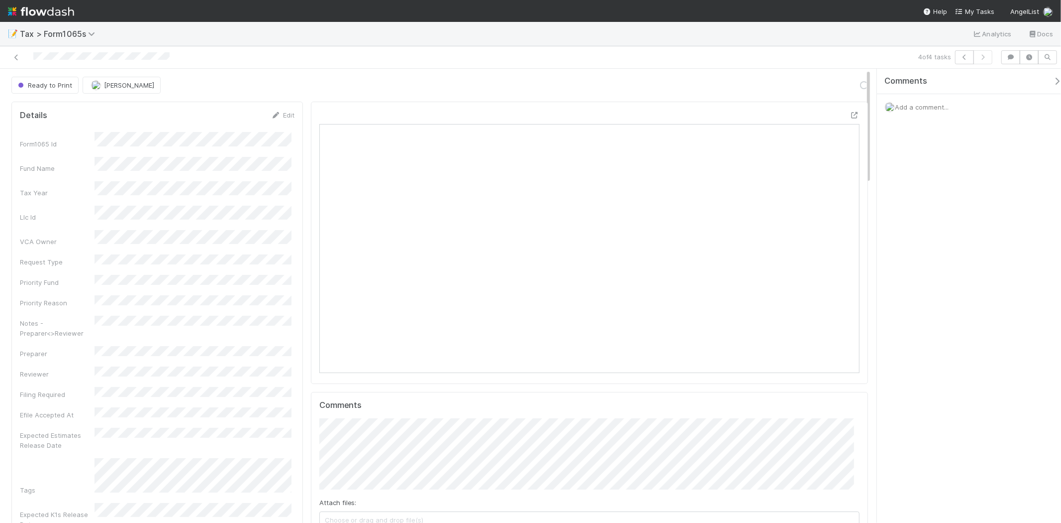
scroll to position [194, 526]
click at [739, 86] on button "Needs Work" at bounding box center [756, 85] width 50 height 17
click at [830, 89] on button "Request Review" at bounding box center [837, 85] width 63 height 17
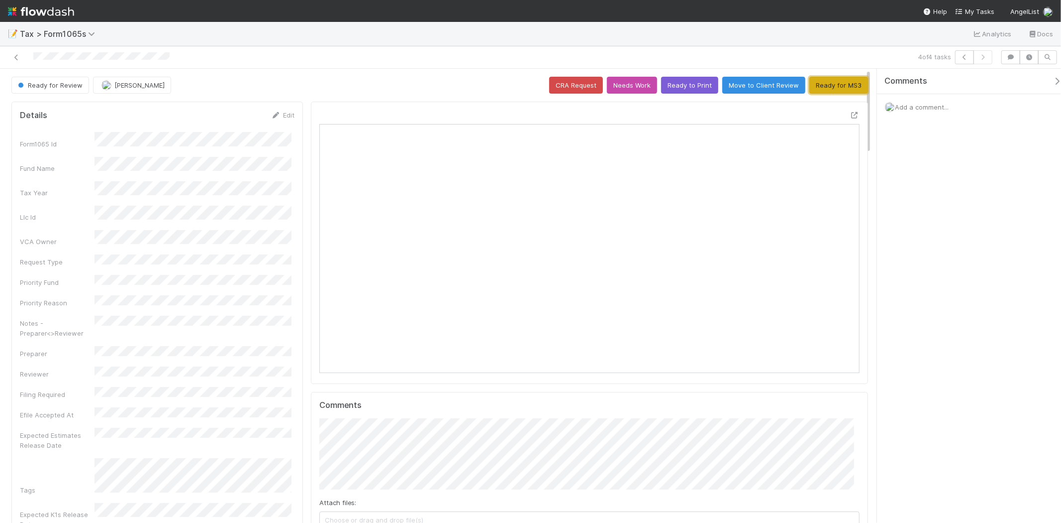
click at [833, 91] on button "Ready for MS3" at bounding box center [839, 85] width 59 height 17
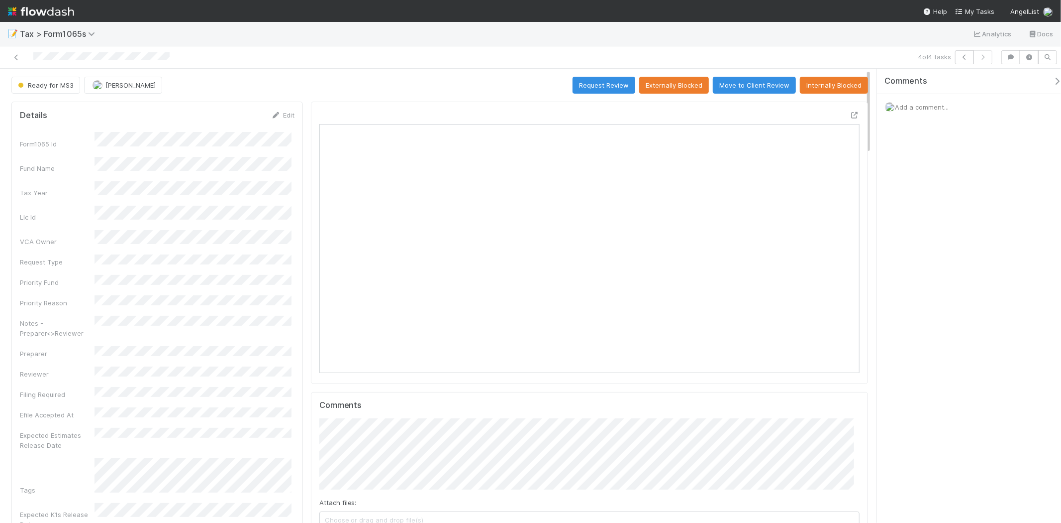
click at [50, 16] on img at bounding box center [41, 11] width 66 height 17
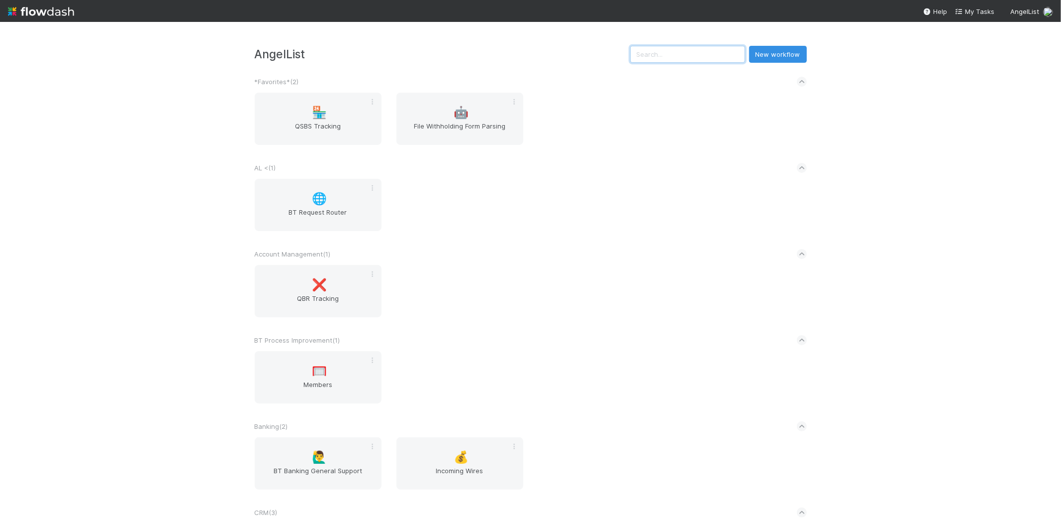
click at [679, 46] on input "text" at bounding box center [687, 54] width 115 height 17
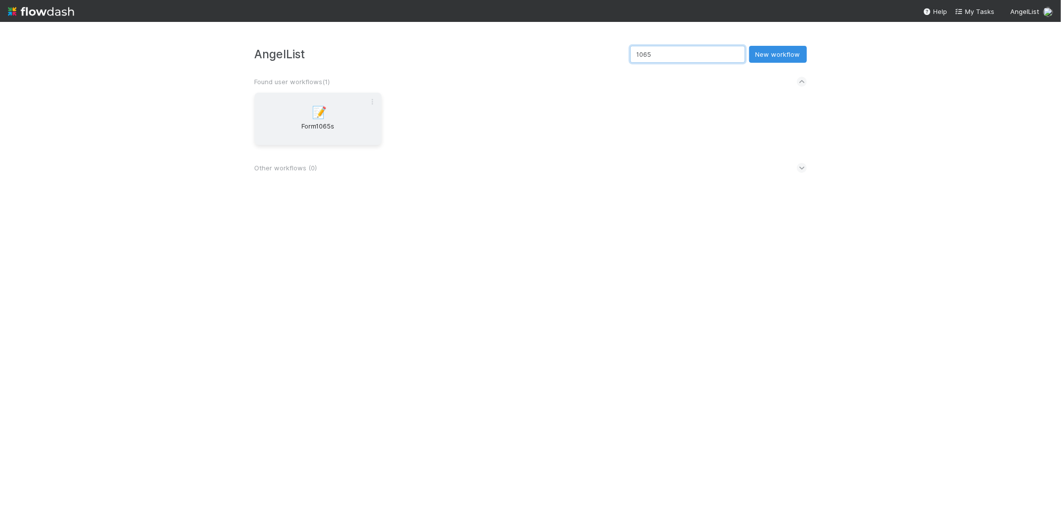
type input "1065"
click at [330, 95] on div "📝 Form1065s" at bounding box center [318, 119] width 127 height 52
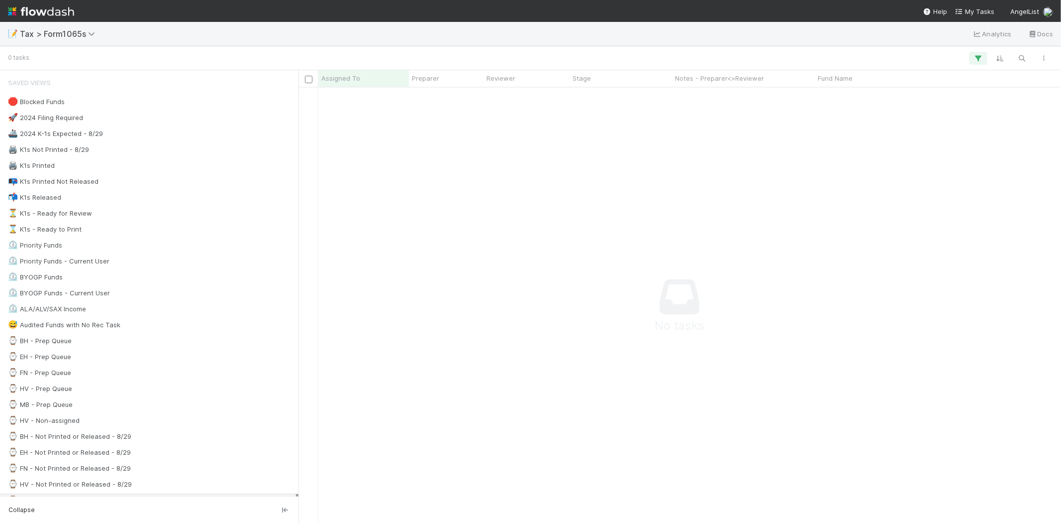
scroll to position [418, 746]
drag, startPoint x: 299, startPoint y: 201, endPoint x: 470, endPoint y: 202, distance: 171.2
click at [470, 202] on div "Assigned To Preparer Reviewer Stage Notes - Preparer<>Reviewer Fund Name Tags P…" at bounding box center [530, 296] width 1061 height 452
click at [102, 405] on div "⌚ MB - Prep Queue 30" at bounding box center [152, 404] width 288 height 12
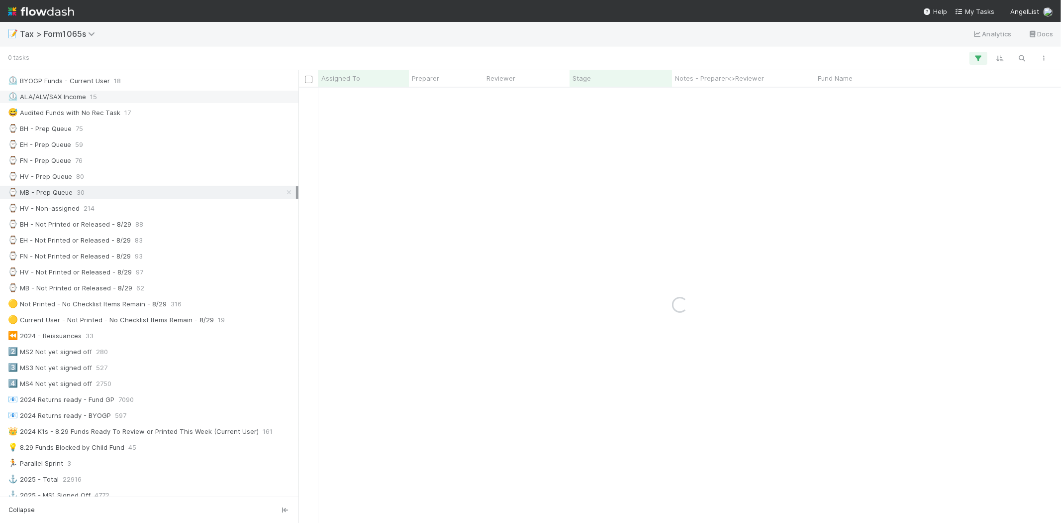
scroll to position [221, 0]
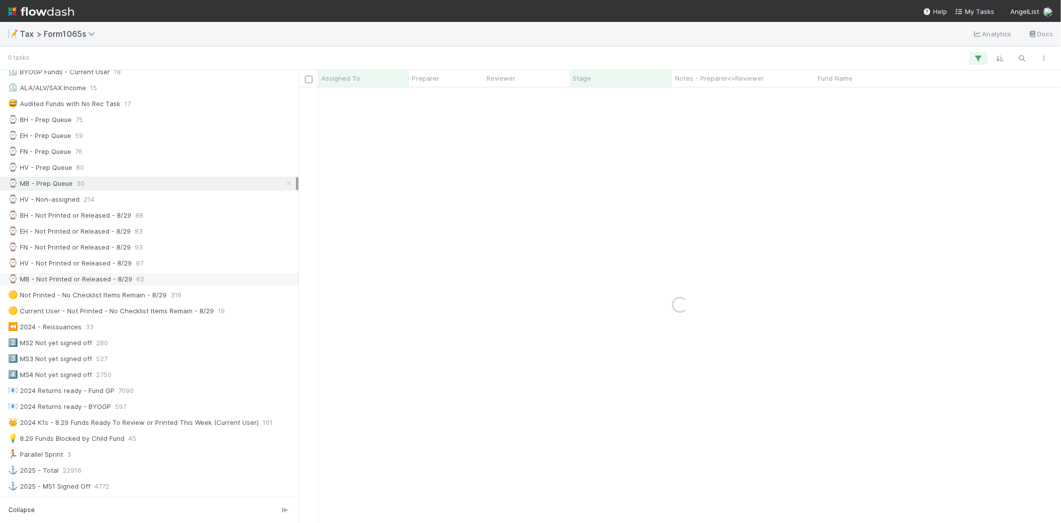
click at [110, 279] on div "⌚ MB - Not Printed or Released - 8/29" at bounding box center [70, 279] width 124 height 12
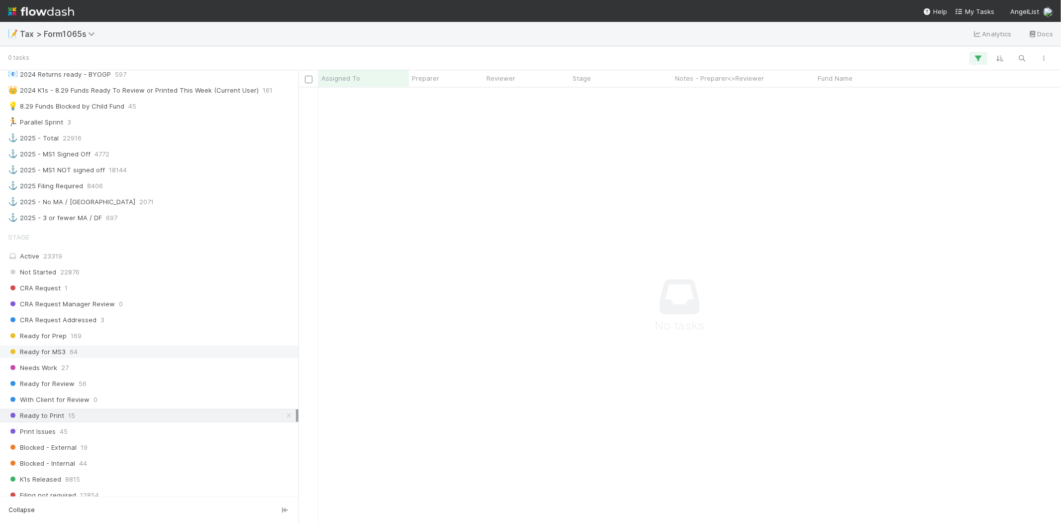
scroll to position [418, 746]
click at [284, 418] on icon at bounding box center [289, 415] width 10 height 6
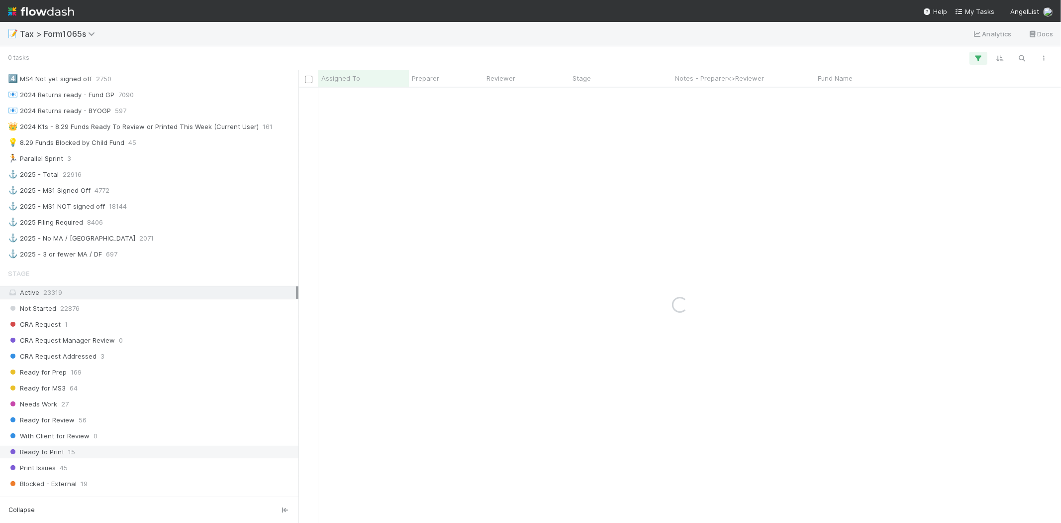
scroll to position [442, 0]
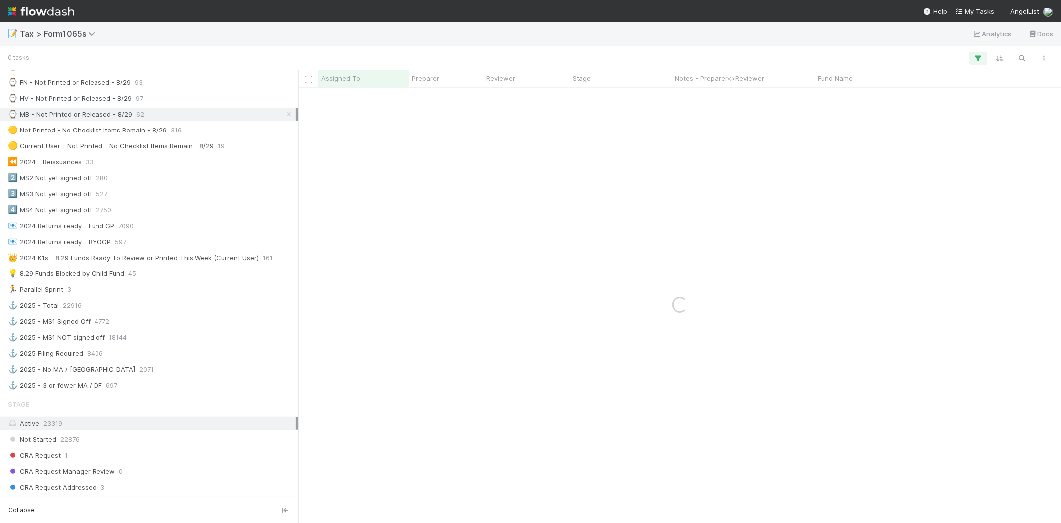
click at [122, 183] on div "Saved Views 🛑 Blocked Funds 63 🚀 2024 Filing Required 9198 🚢 2024 K-1s Expected…" at bounding box center [149, 39] width 299 height 705
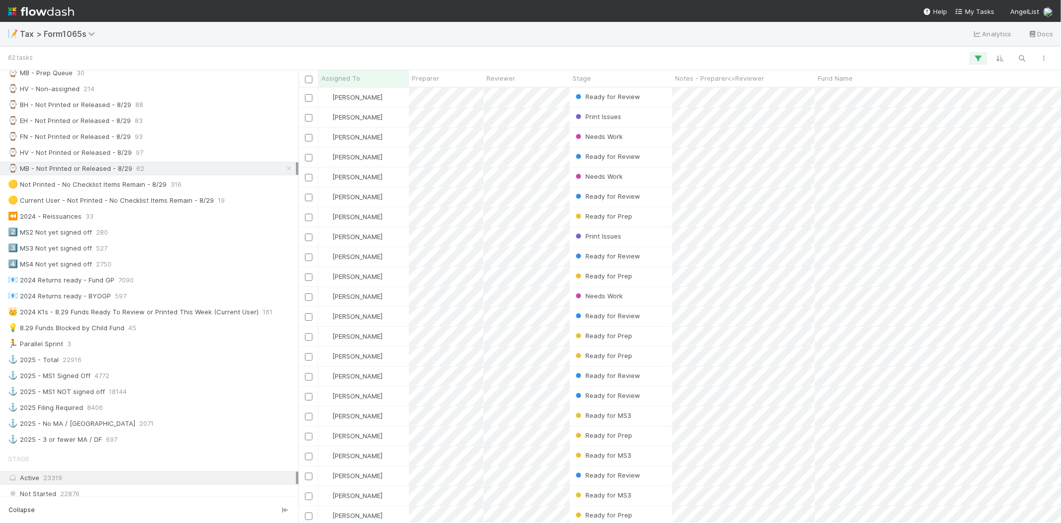
scroll to position [426, 754]
click at [125, 170] on div "⌚ MB - Not Printed or Released - 8/29" at bounding box center [70, 168] width 124 height 12
click at [617, 78] on div "Stage" at bounding box center [621, 78] width 97 height 10
click at [619, 92] on div "Sort First → Last" at bounding box center [629, 97] width 113 height 15
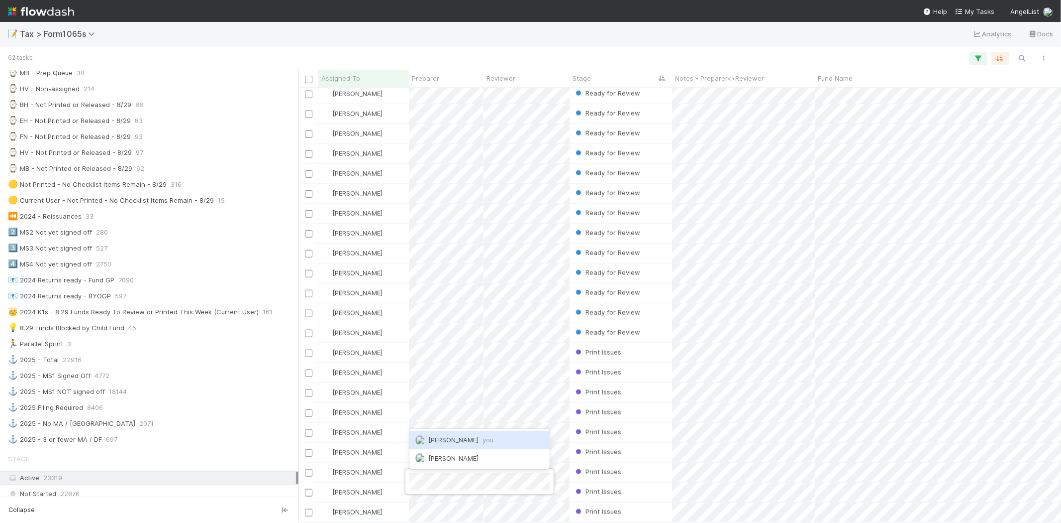
click at [454, 440] on span "Michael Binck you" at bounding box center [460, 439] width 65 height 8
click at [511, 42] on div "📝 Tax > Form1065s Analytics Docs" at bounding box center [530, 34] width 1061 height 24
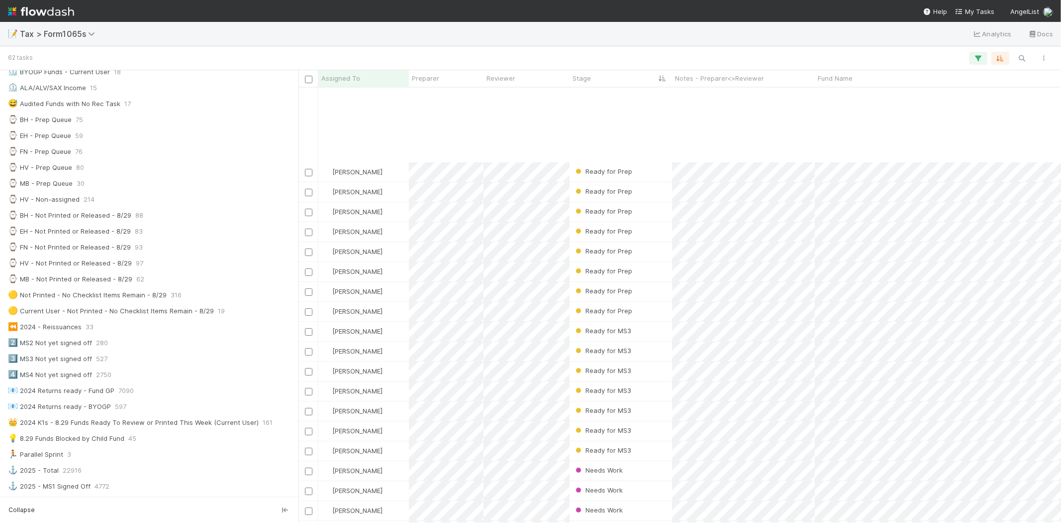
scroll to position [255, 0]
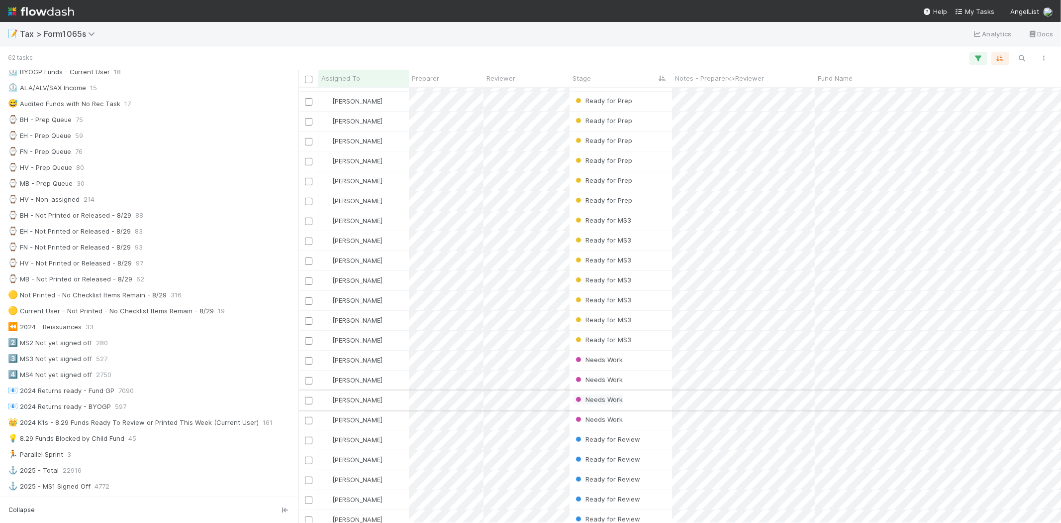
click at [605, 397] on span "Needs Work" at bounding box center [598, 399] width 49 height 8
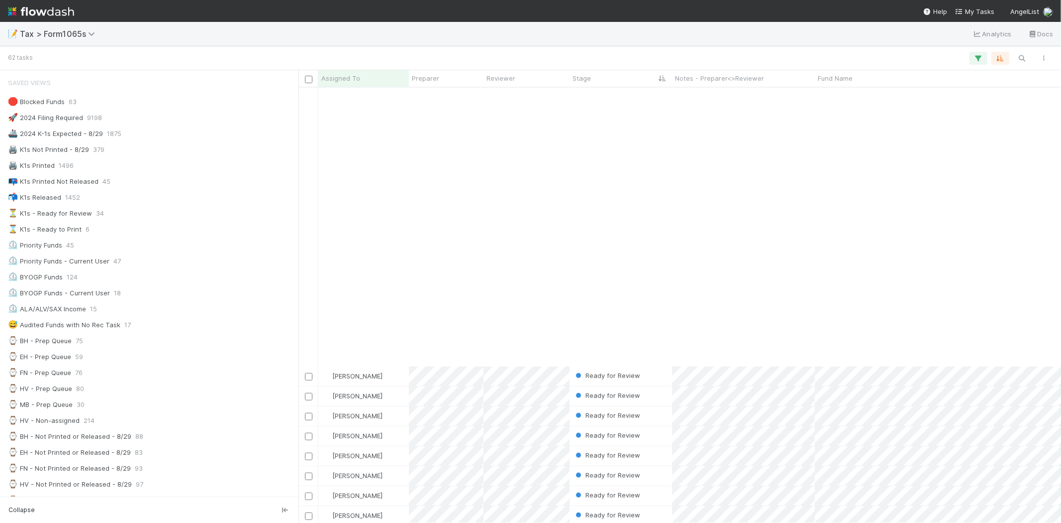
scroll to position [808, 0]
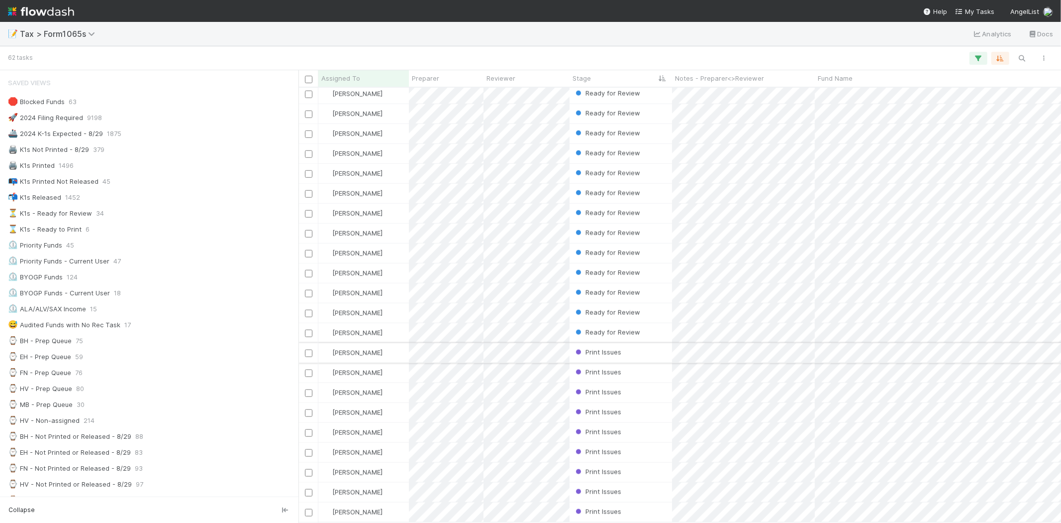
click at [392, 343] on div "[PERSON_NAME]" at bounding box center [363, 352] width 91 height 19
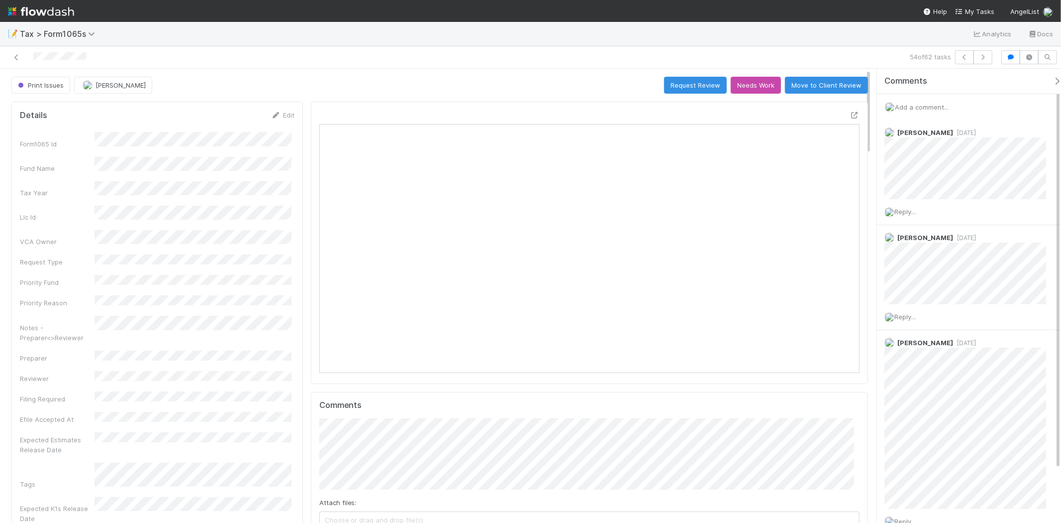
scroll to position [194, 263]
click at [981, 59] on icon "button" at bounding box center [983, 57] width 10 height 6
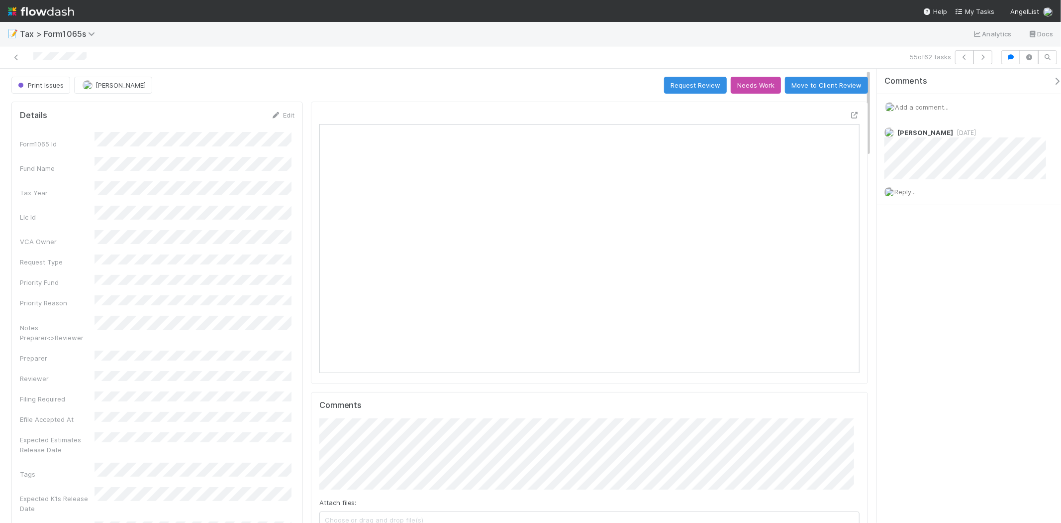
scroll to position [194, 526]
click at [984, 60] on button "button" at bounding box center [983, 57] width 19 height 14
click at [987, 58] on icon "button" at bounding box center [983, 57] width 10 height 6
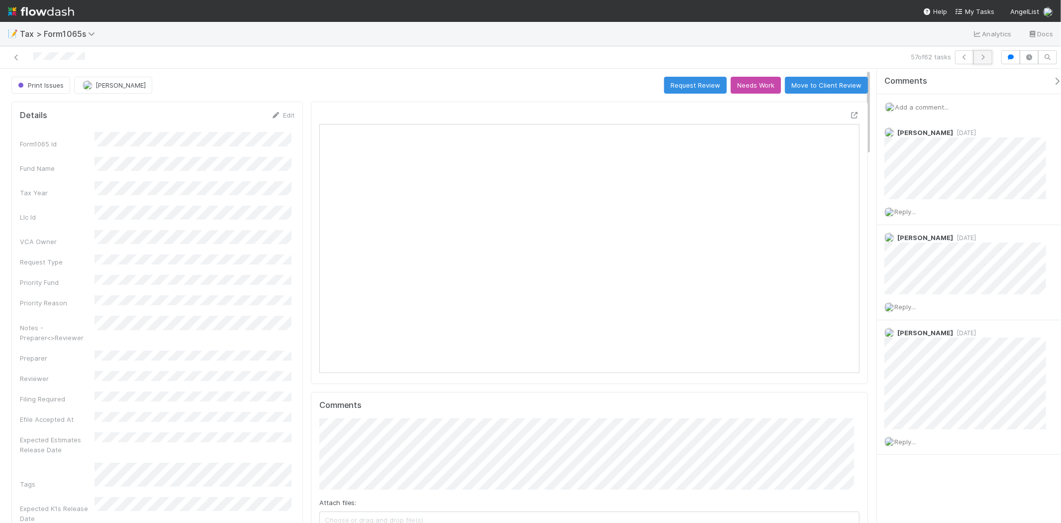
click at [980, 55] on icon "button" at bounding box center [983, 57] width 10 height 6
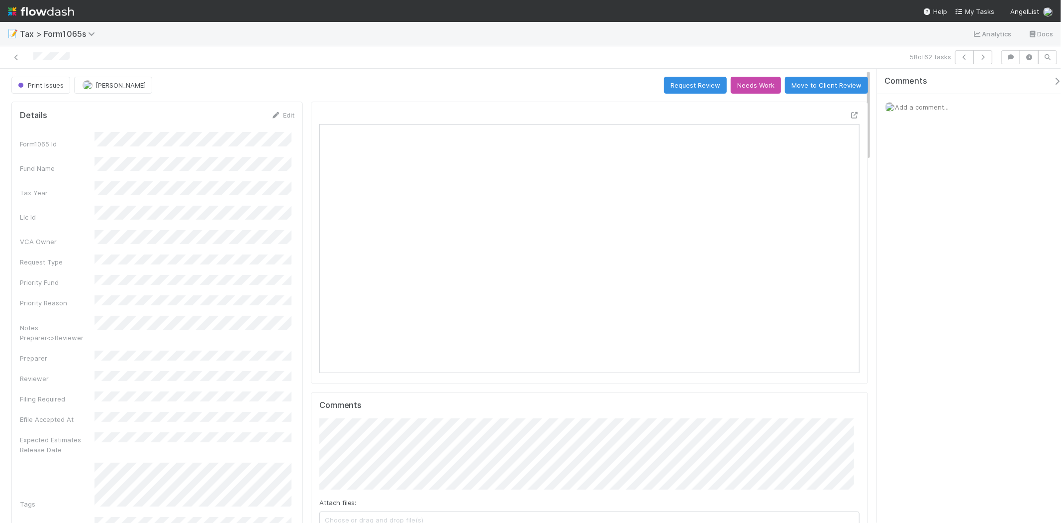
scroll to position [194, 526]
click at [981, 55] on icon "button" at bounding box center [983, 57] width 10 height 6
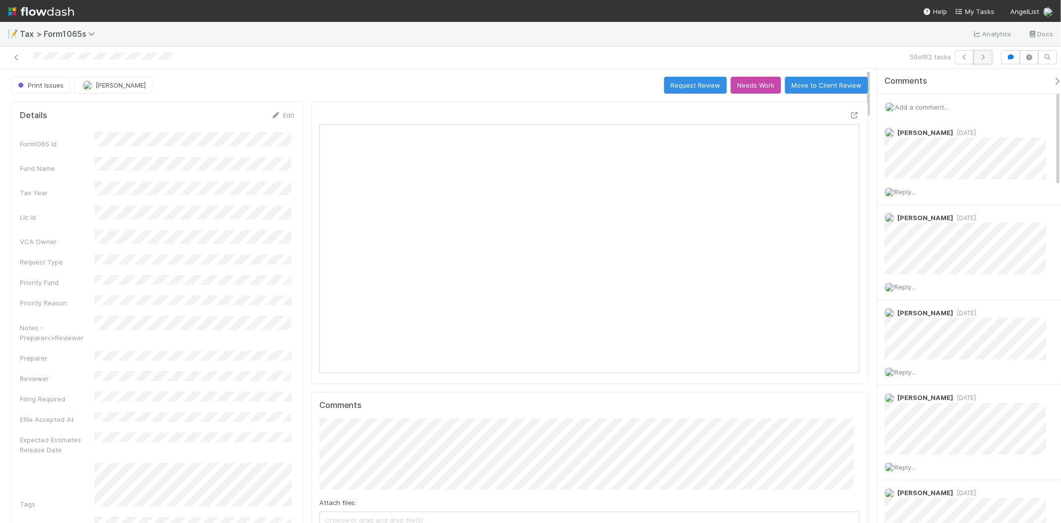
click at [986, 61] on button "button" at bounding box center [983, 57] width 19 height 14
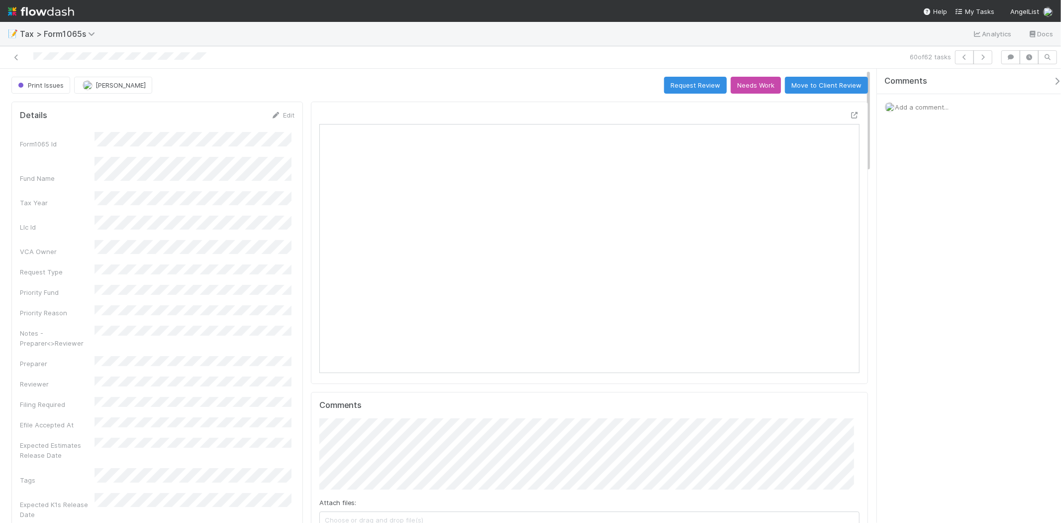
scroll to position [194, 263]
click at [901, 106] on span "Add a comment..." at bounding box center [922, 107] width 54 height 8
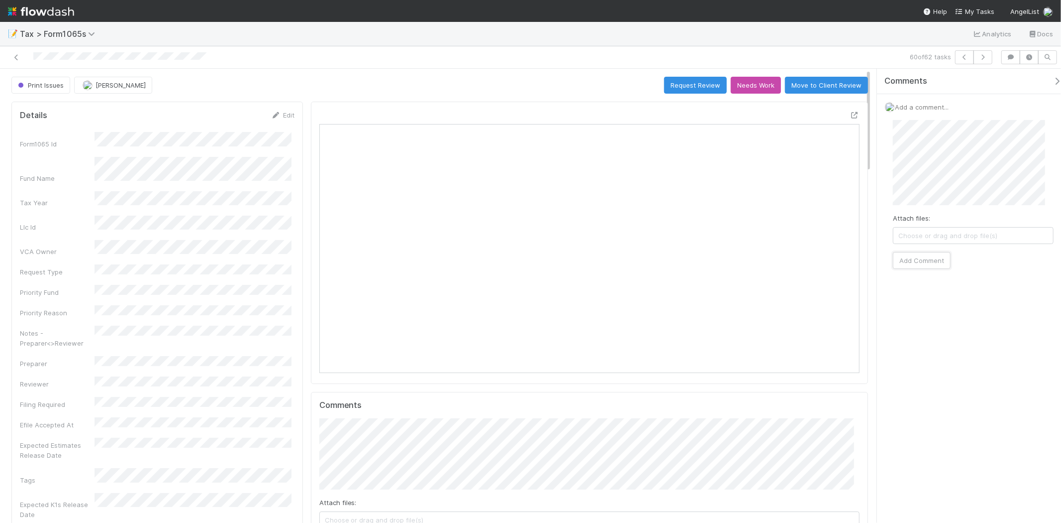
drag, startPoint x: 924, startPoint y: 255, endPoint x: 922, endPoint y: 250, distance: 5.1
click at [924, 255] on button "Add Comment" at bounding box center [922, 260] width 58 height 17
click at [986, 60] on button "button" at bounding box center [983, 57] width 19 height 14
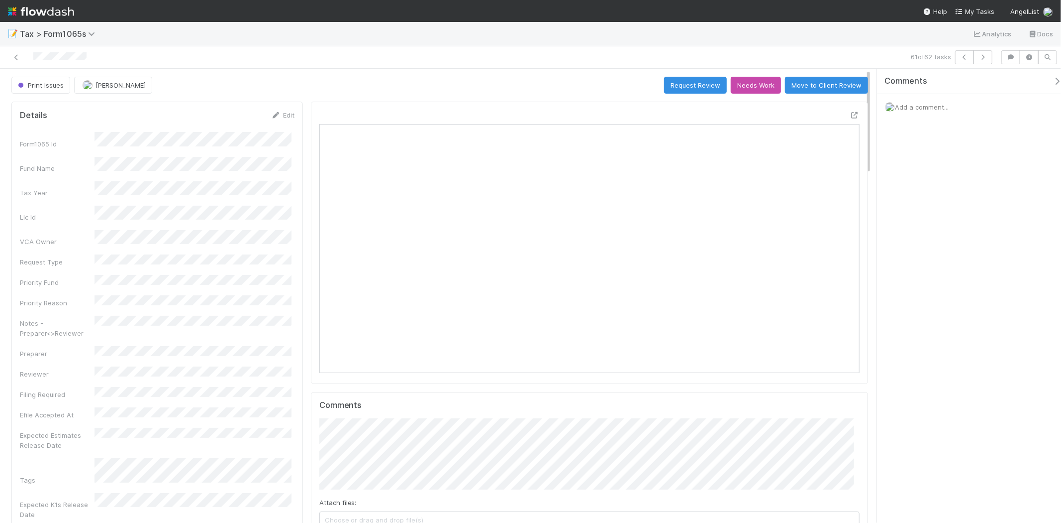
scroll to position [194, 526]
click at [980, 58] on icon "button" at bounding box center [983, 57] width 10 height 6
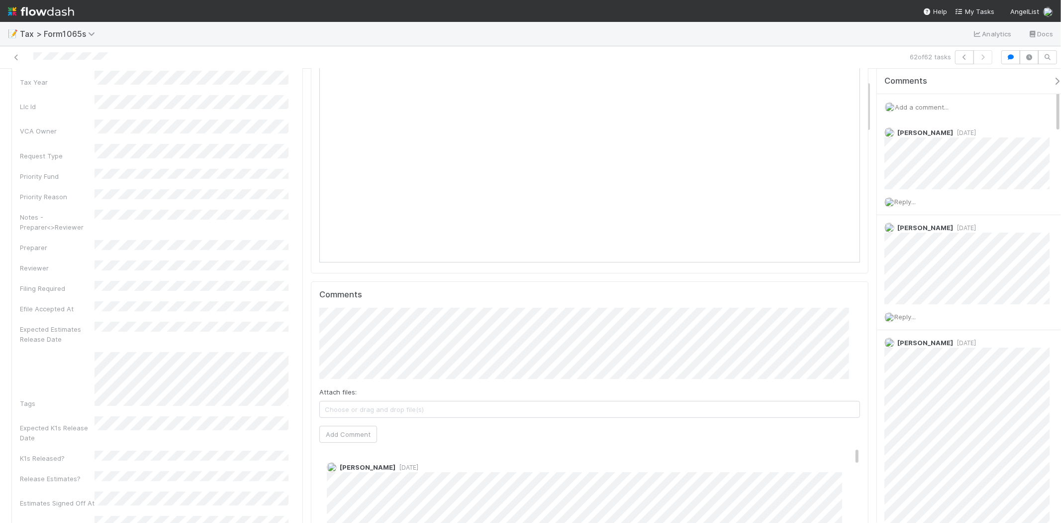
scroll to position [68, 0]
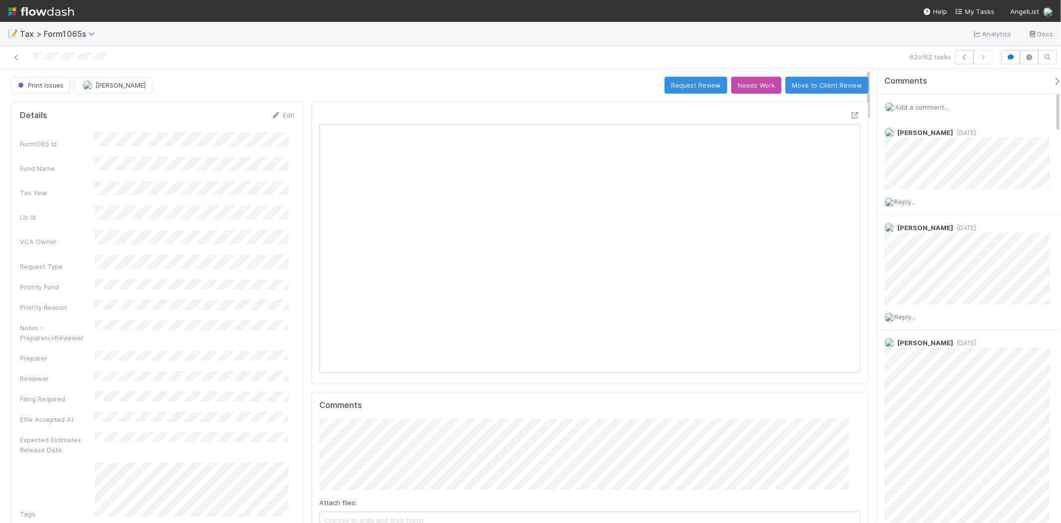
click at [36, 12] on img at bounding box center [41, 11] width 66 height 17
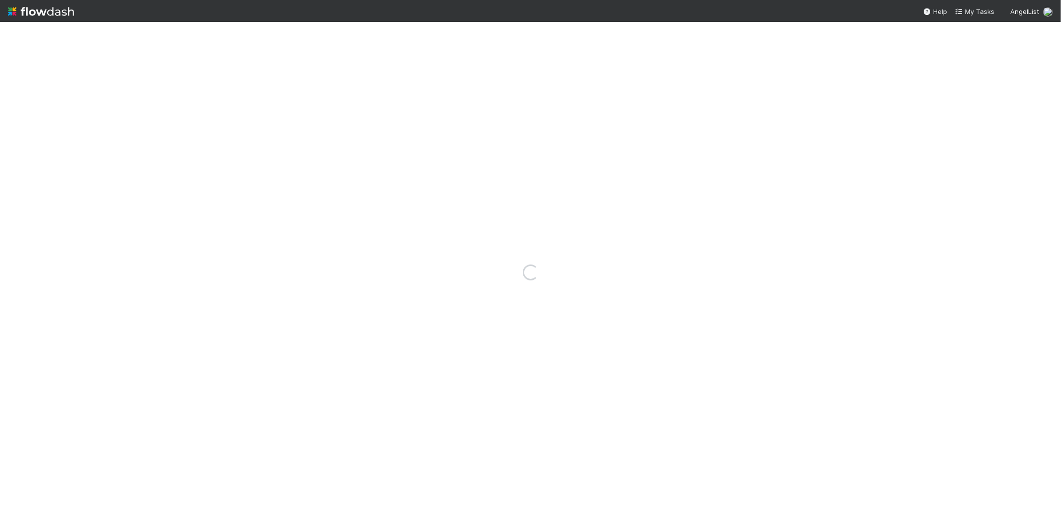
click at [37, 12] on img at bounding box center [41, 11] width 66 height 17
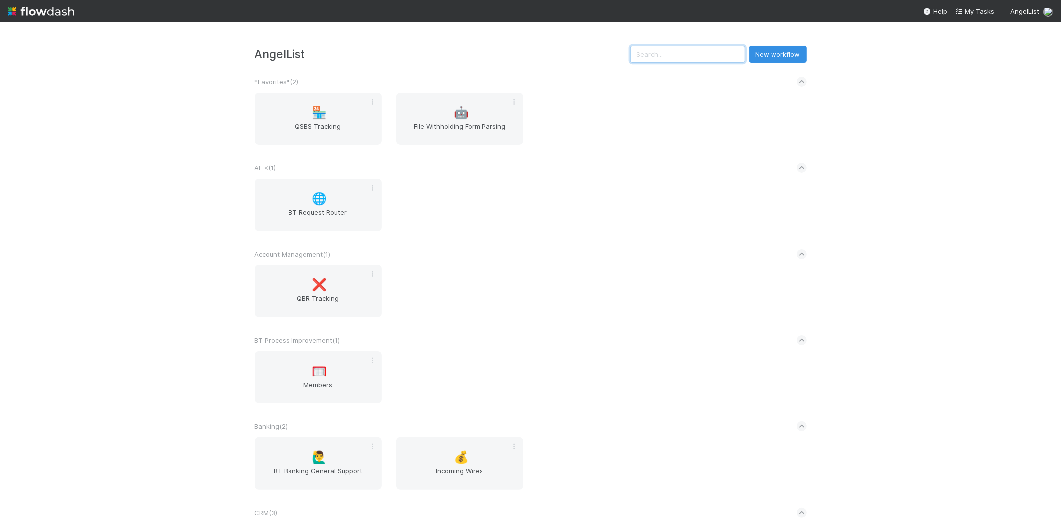
click at [657, 51] on input "text" at bounding box center [687, 54] width 115 height 17
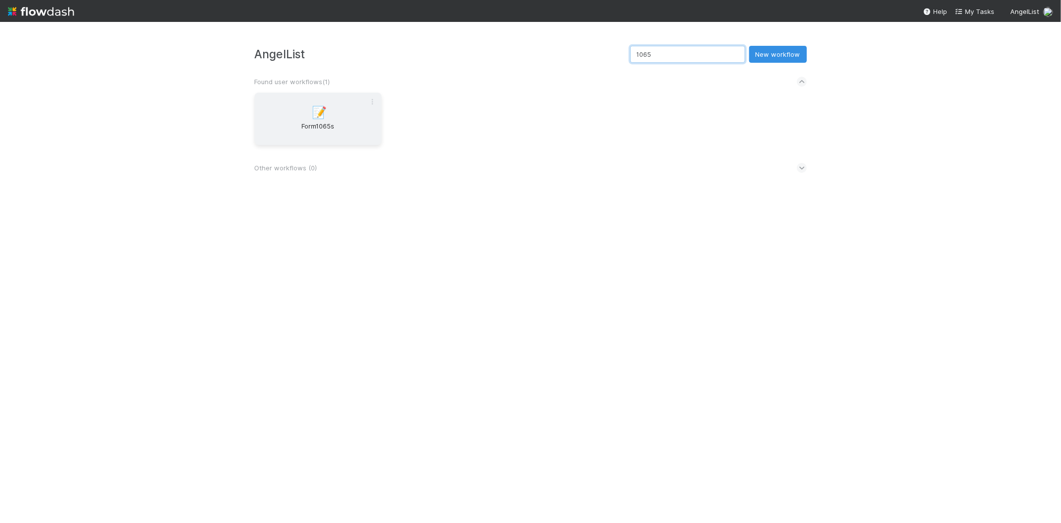
type input "1065"
click at [307, 127] on span "Form1065s" at bounding box center [318, 131] width 119 height 20
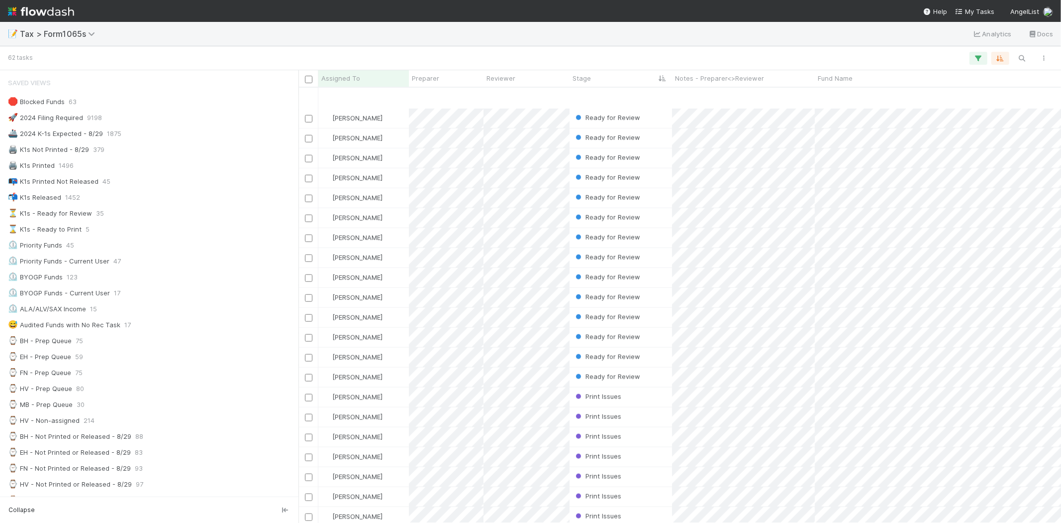
scroll to position [808, 0]
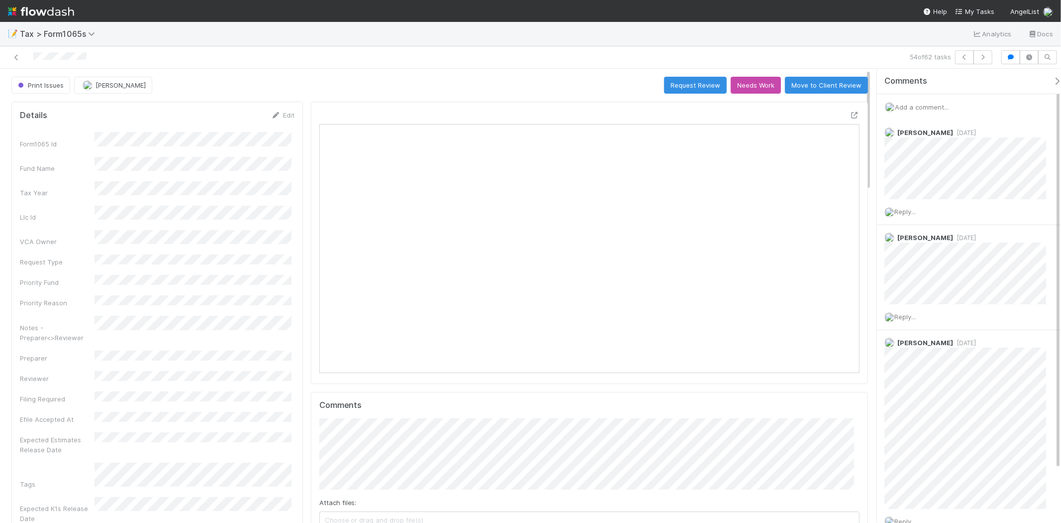
scroll to position [194, 526]
click at [962, 58] on icon "button" at bounding box center [965, 57] width 10 height 6
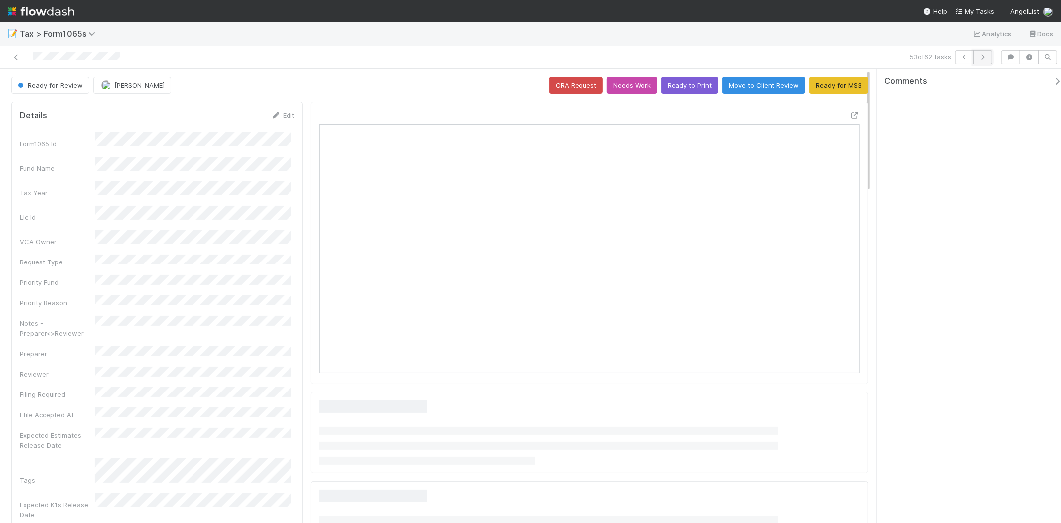
click at [982, 61] on button "button" at bounding box center [983, 57] width 19 height 14
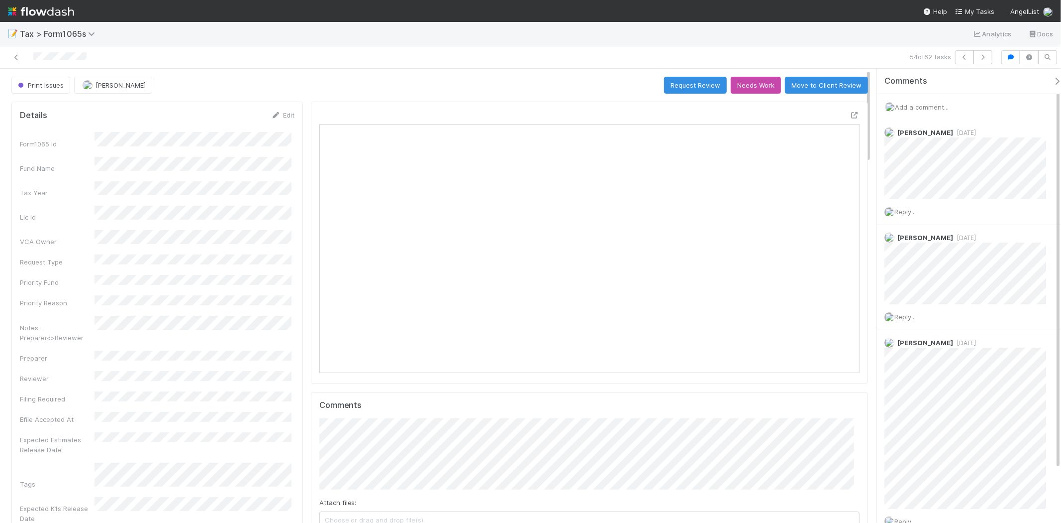
scroll to position [194, 263]
click at [981, 57] on icon "button" at bounding box center [983, 57] width 10 height 6
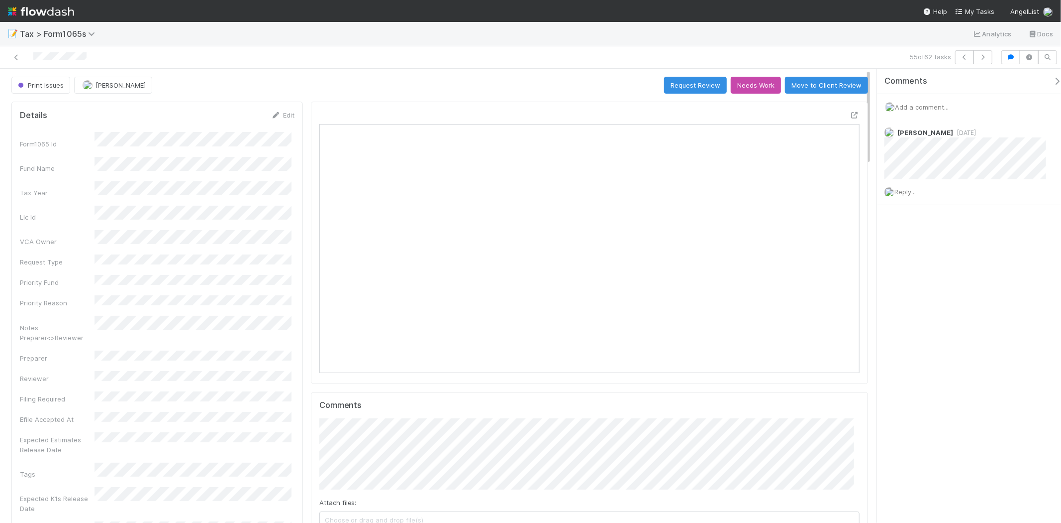
scroll to position [194, 263]
click at [981, 60] on icon "button" at bounding box center [983, 57] width 10 height 6
click at [987, 57] on icon "button" at bounding box center [983, 57] width 10 height 6
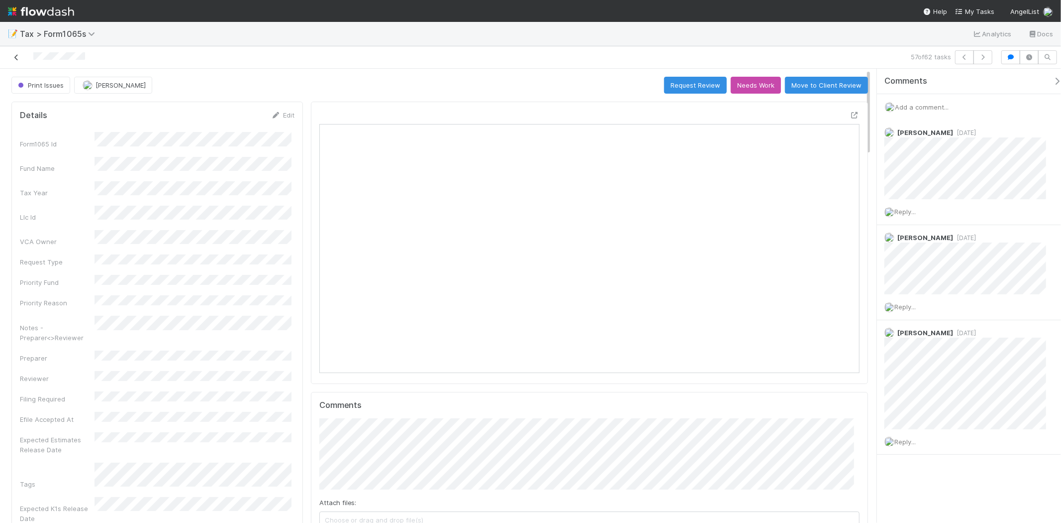
click at [17, 55] on icon at bounding box center [16, 57] width 10 height 6
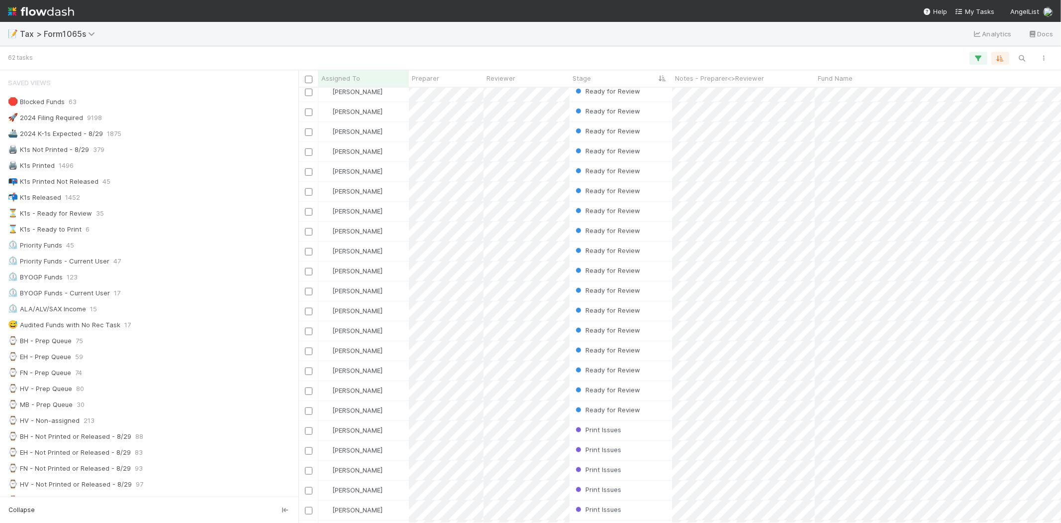
scroll to position [808, 0]
click at [635, 444] on div "Print Issues" at bounding box center [621, 451] width 103 height 19
click at [635, 463] on div "Print Issues" at bounding box center [621, 471] width 103 height 19
click at [637, 483] on div "Print Issues" at bounding box center [621, 491] width 103 height 19
click at [637, 503] on div "Print Issues" at bounding box center [621, 511] width 103 height 19
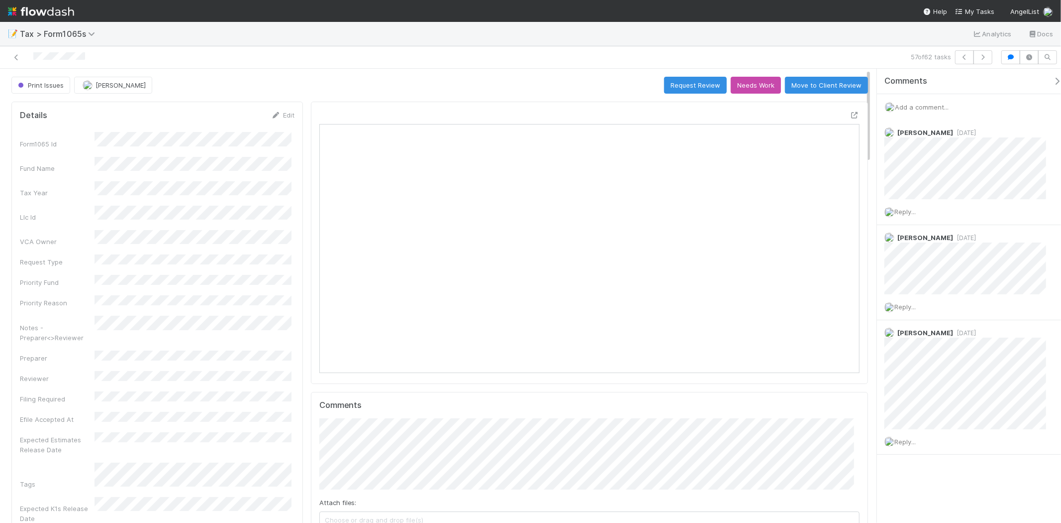
scroll to position [194, 526]
click at [985, 57] on icon "button" at bounding box center [983, 57] width 10 height 6
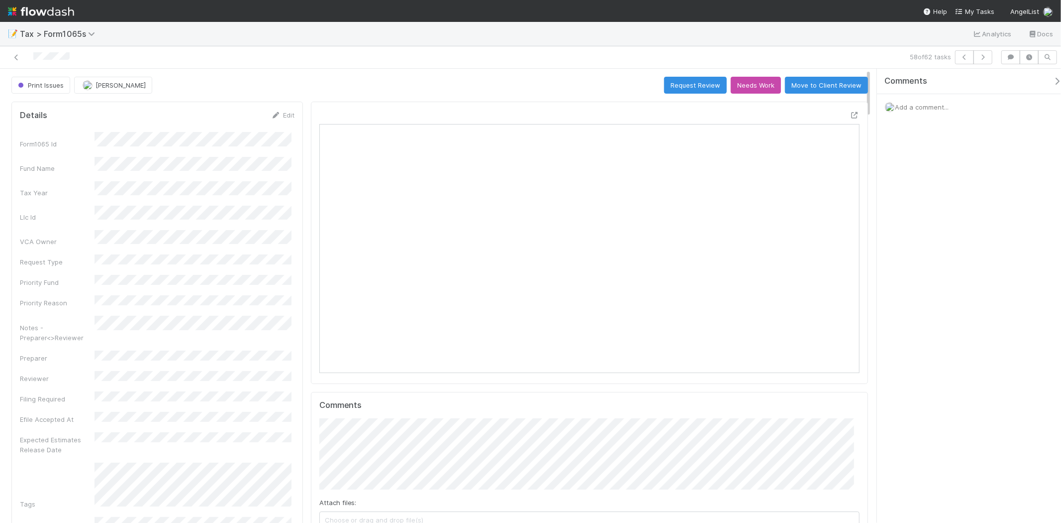
scroll to position [194, 526]
click at [984, 57] on icon "button" at bounding box center [983, 57] width 10 height 6
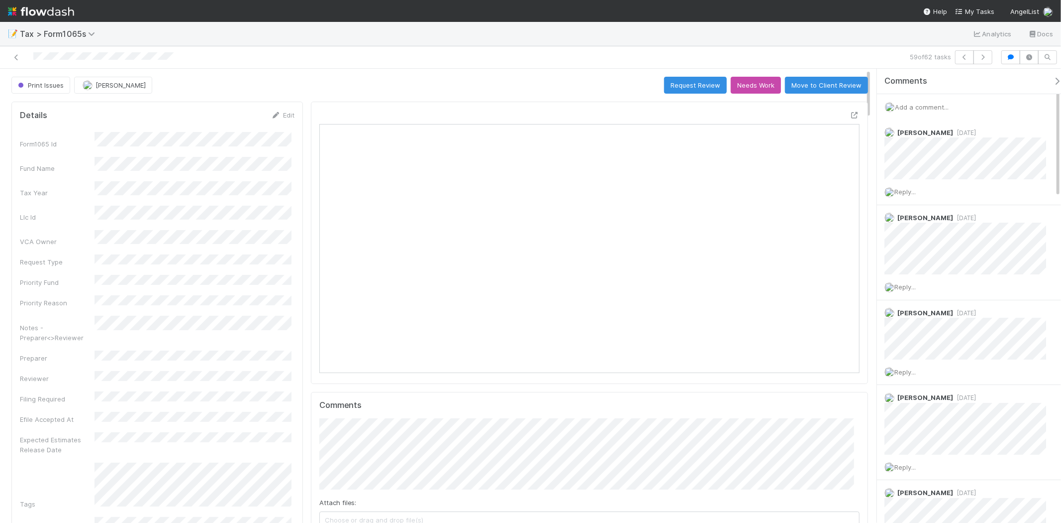
scroll to position [194, 526]
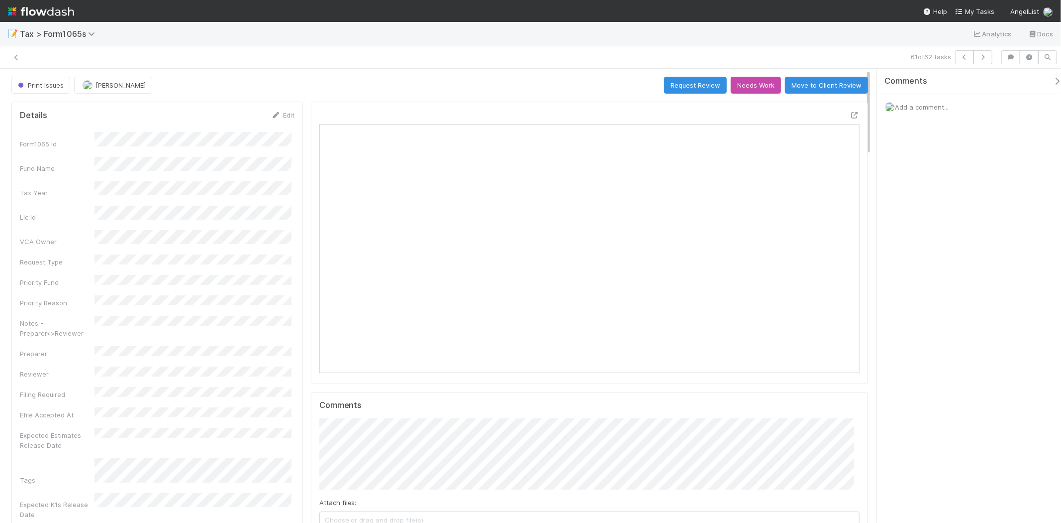
scroll to position [8, 8]
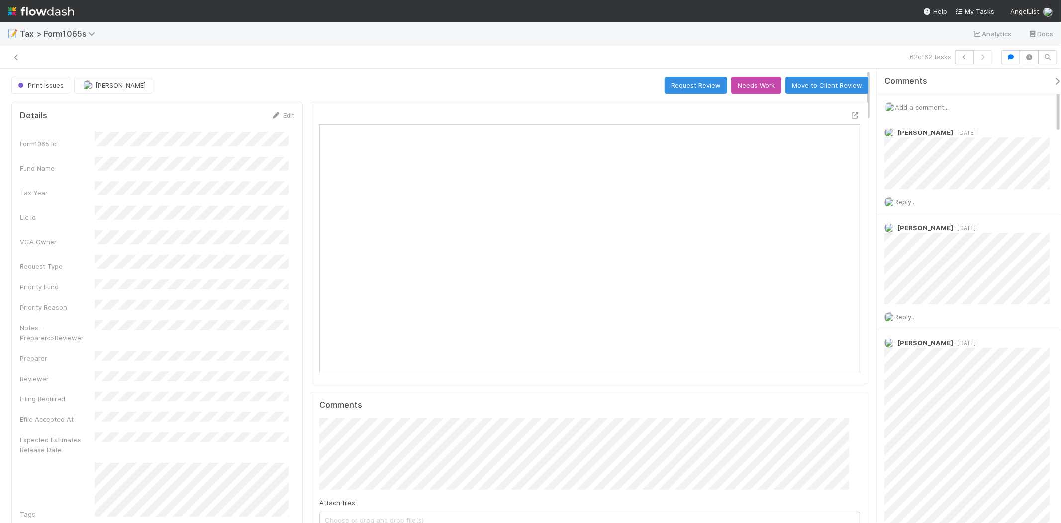
scroll to position [8, 8]
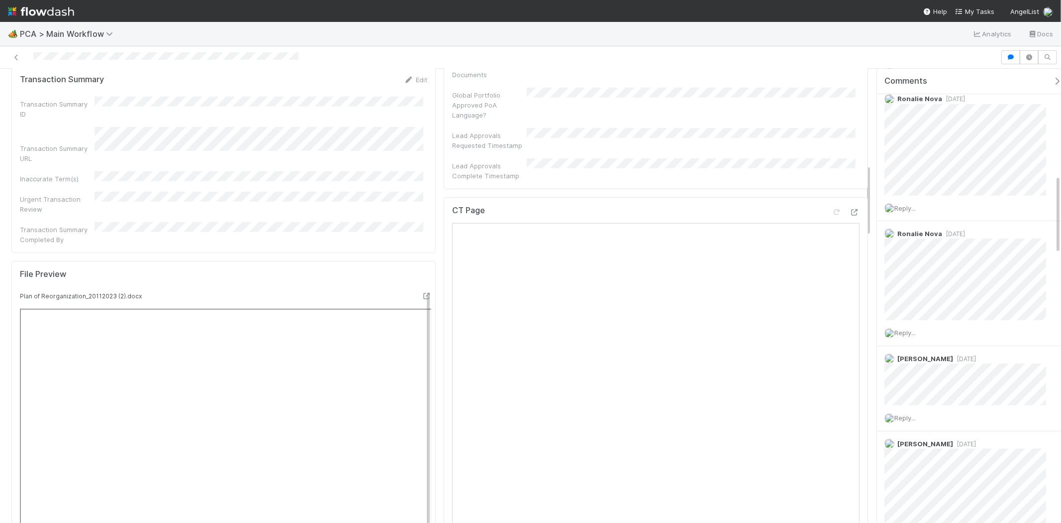
scroll to position [829, 0]
